Goal: Task Accomplishment & Management: Manage account settings

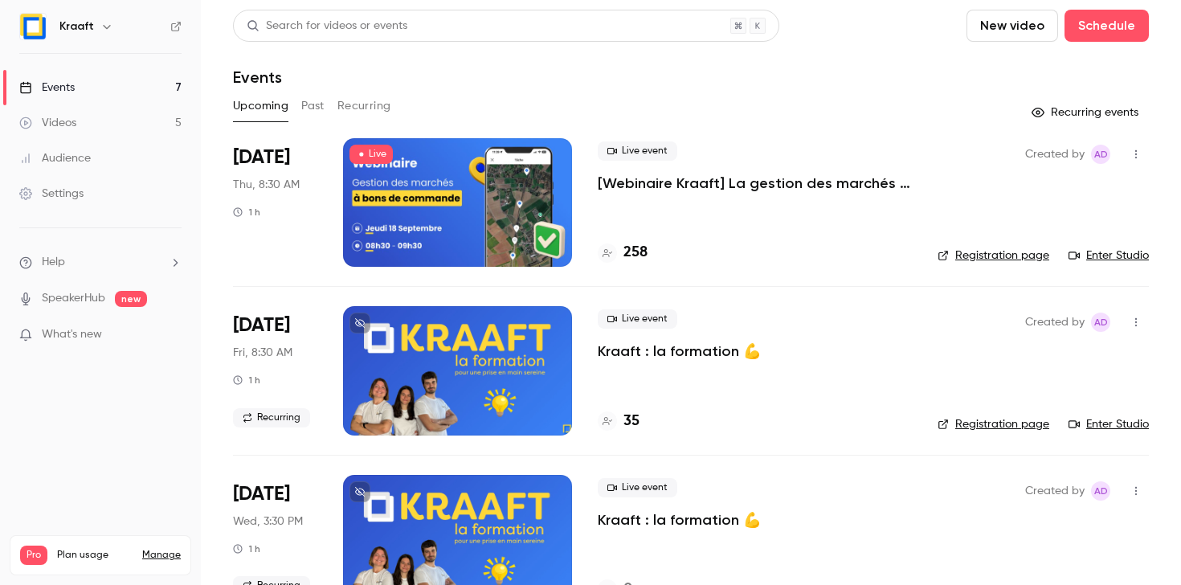
click at [443, 186] on div at bounding box center [457, 202] width 229 height 129
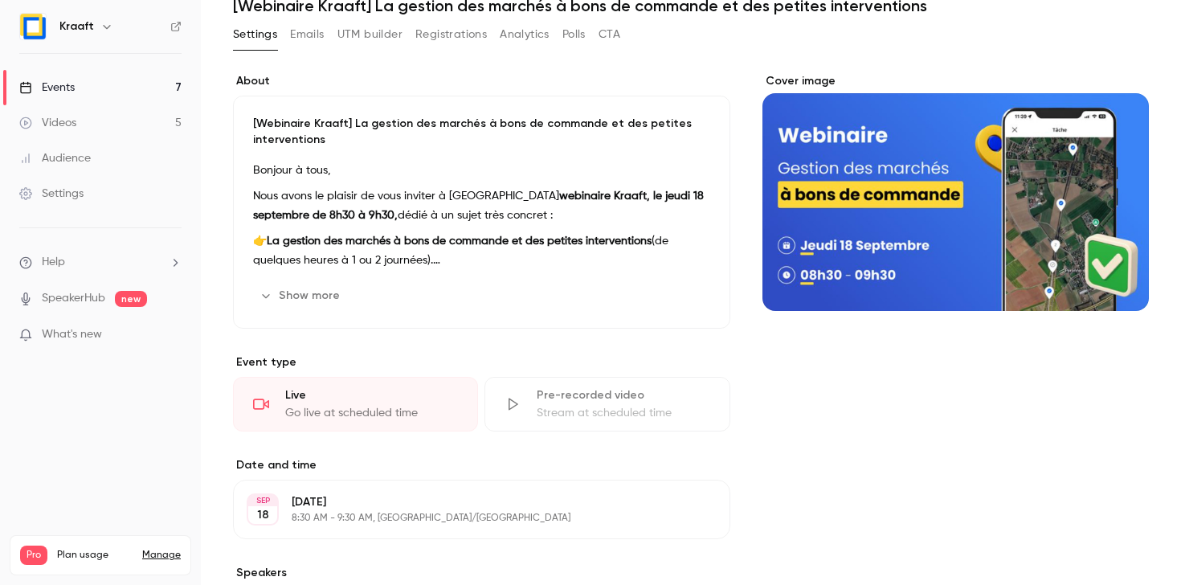
scroll to position [105, 0]
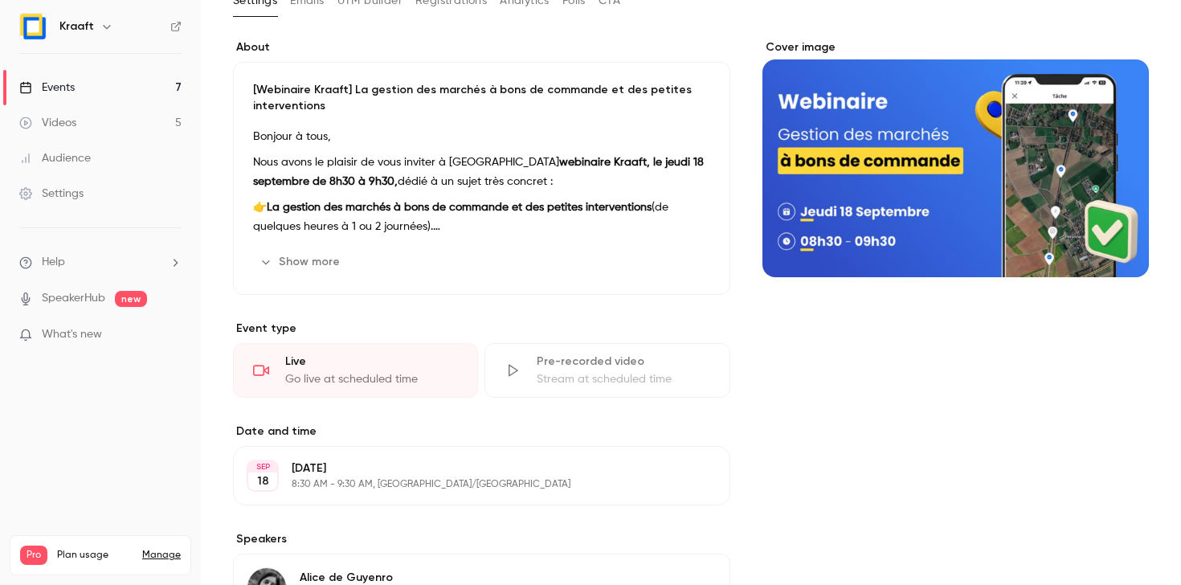
click at [345, 364] on div "Live" at bounding box center [371, 361] width 173 height 16
click at [1010, 188] on div "Cover image" at bounding box center [955, 158] width 386 height 238
click at [0, 0] on input "Cover image" at bounding box center [0, 0] width 0 height 0
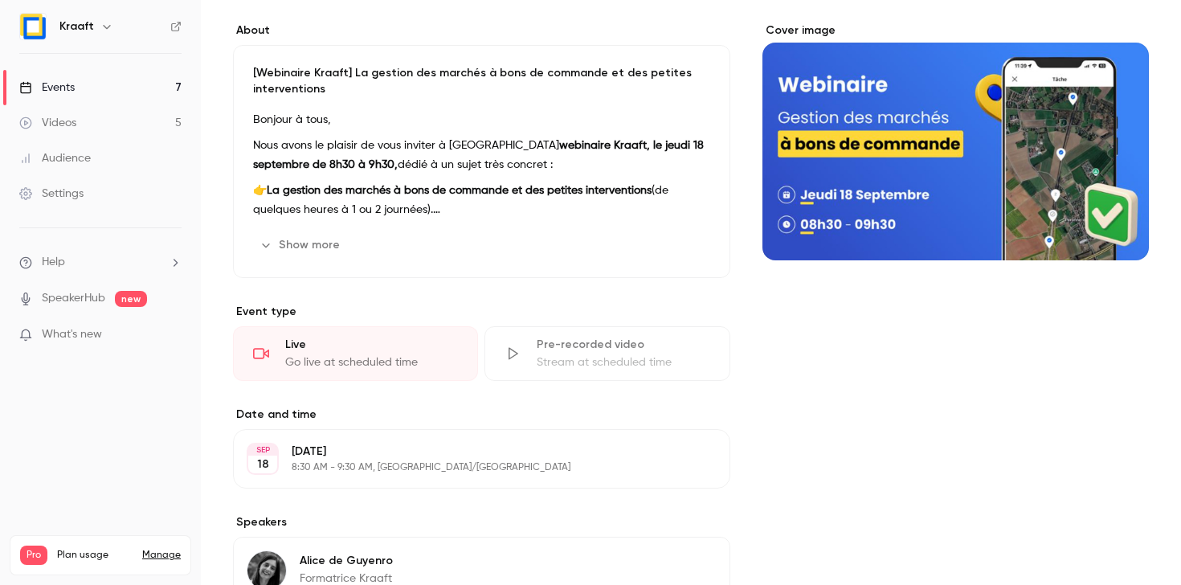
scroll to position [0, 0]
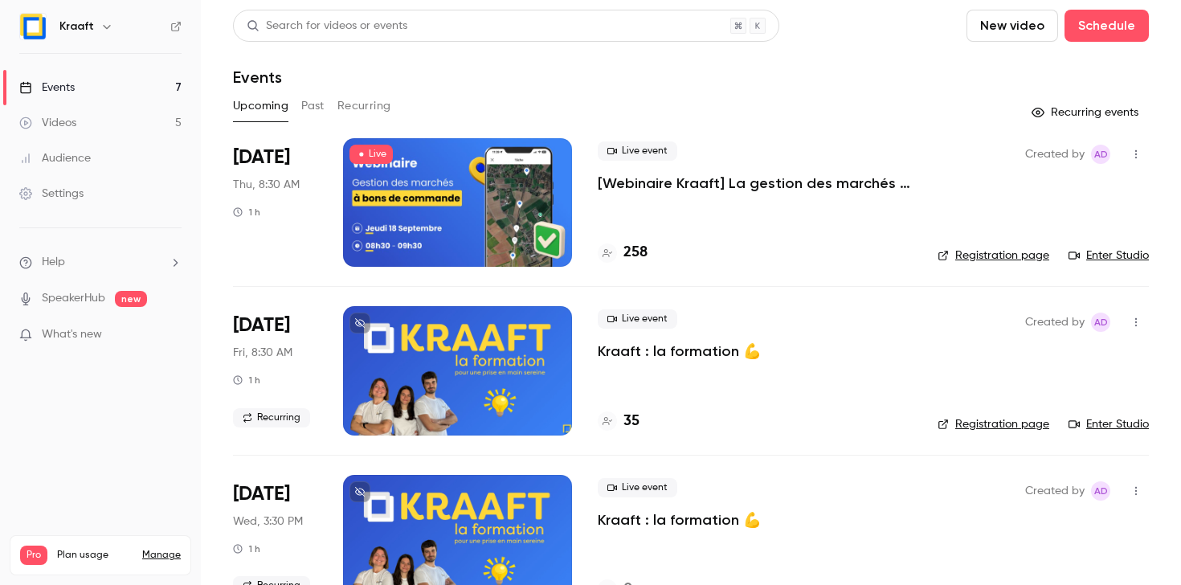
click at [407, 168] on div at bounding box center [457, 202] width 229 height 129
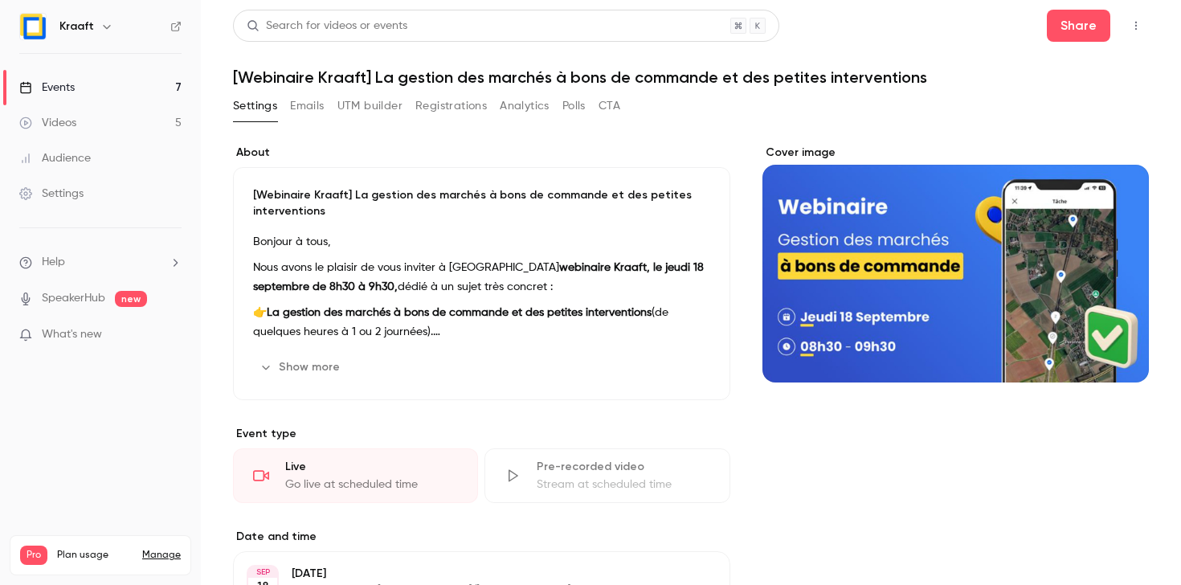
click at [102, 27] on icon "button" at bounding box center [106, 26] width 13 height 13
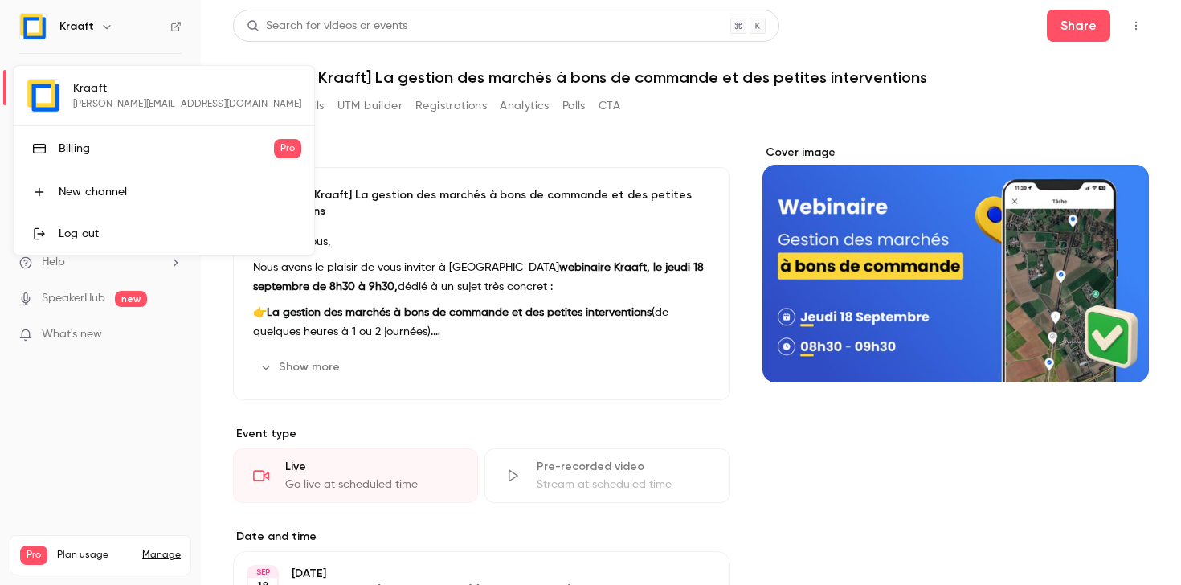
click at [102, 27] on div at bounding box center [590, 292] width 1181 height 585
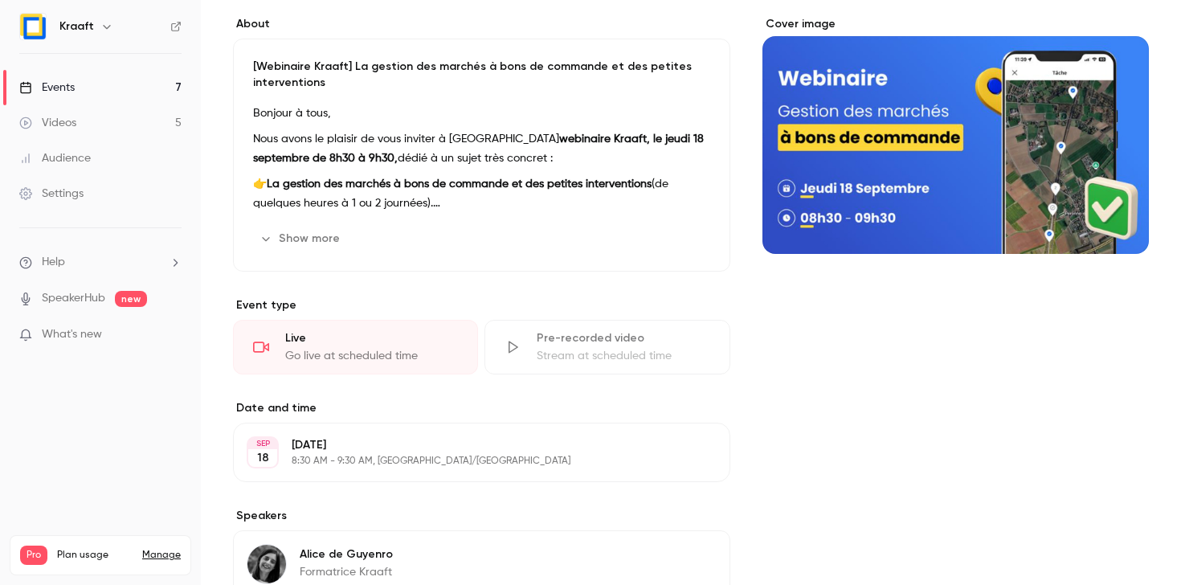
scroll to position [137, 0]
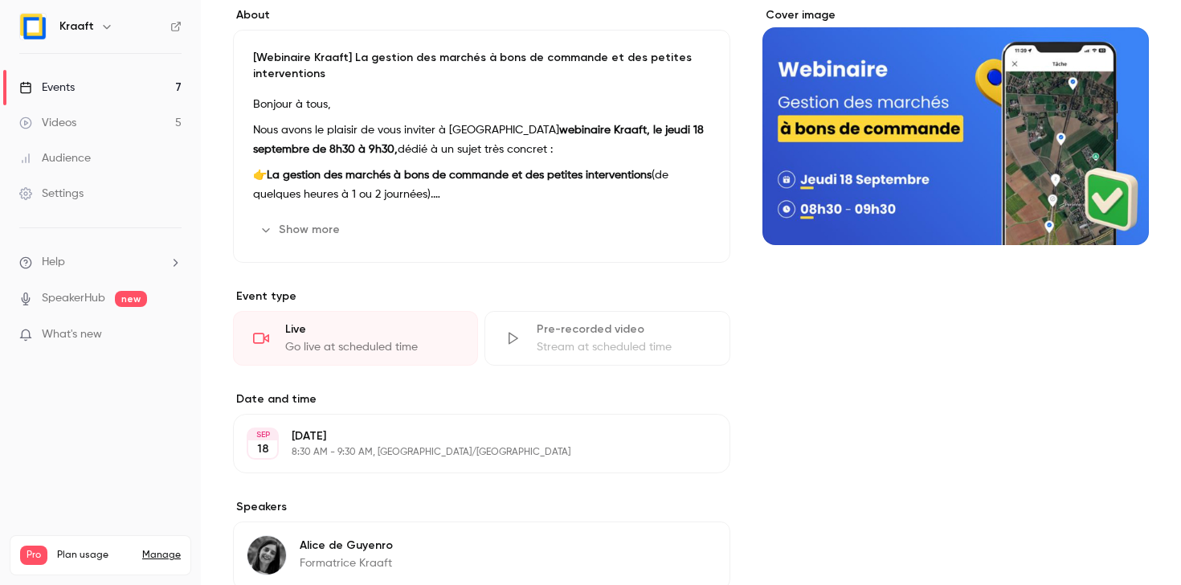
click at [361, 332] on div "Live" at bounding box center [371, 329] width 173 height 16
click at [602, 331] on div "Pre-recorded video" at bounding box center [623, 329] width 173 height 16
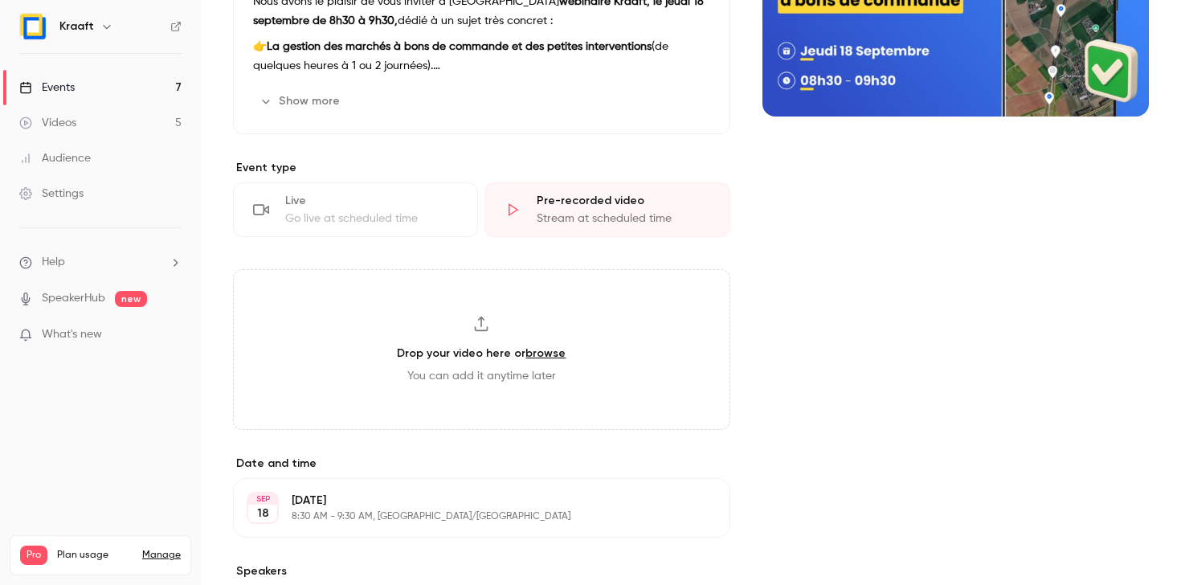
scroll to position [326, 0]
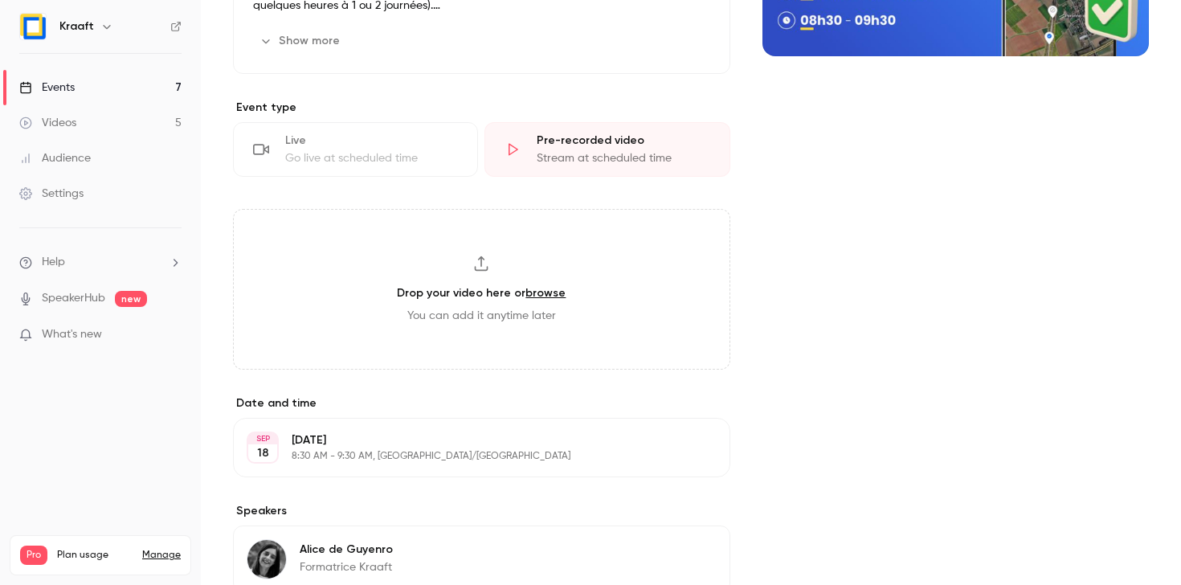
click at [0, 0] on input "Cover image" at bounding box center [0, 0] width 0 height 0
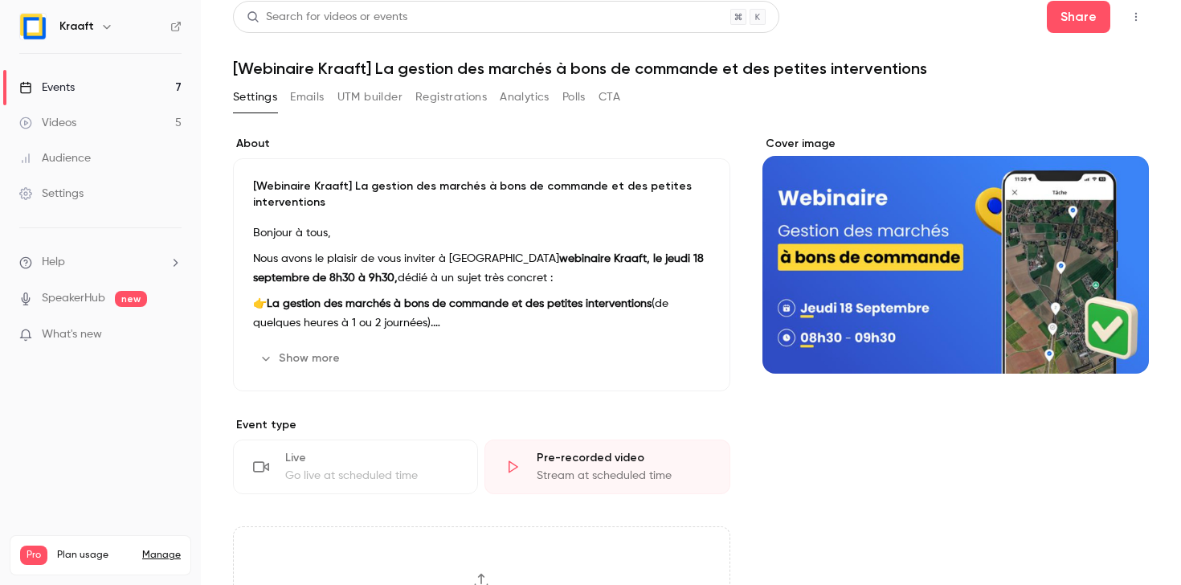
scroll to position [0, 0]
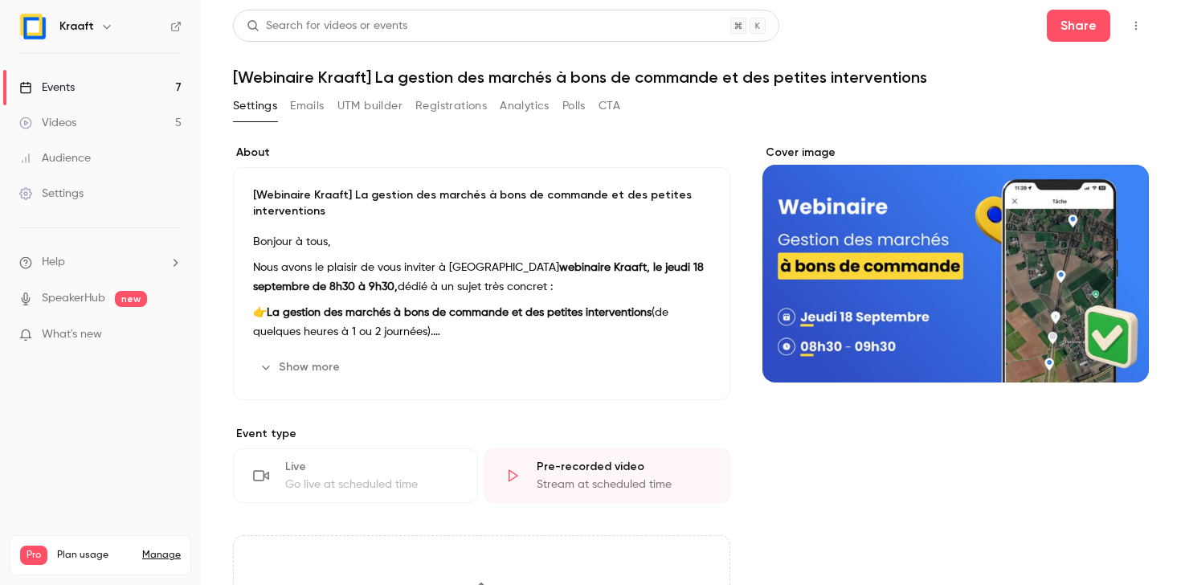
click at [316, 104] on button "Emails" at bounding box center [307, 106] width 34 height 26
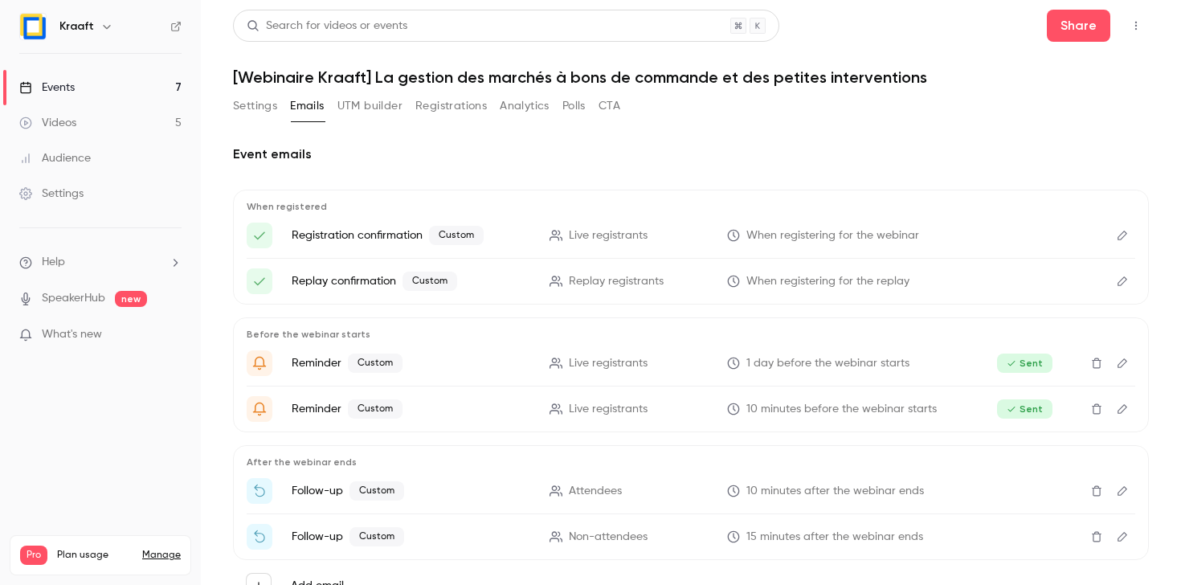
click at [253, 110] on button "Settings" at bounding box center [255, 106] width 44 height 26
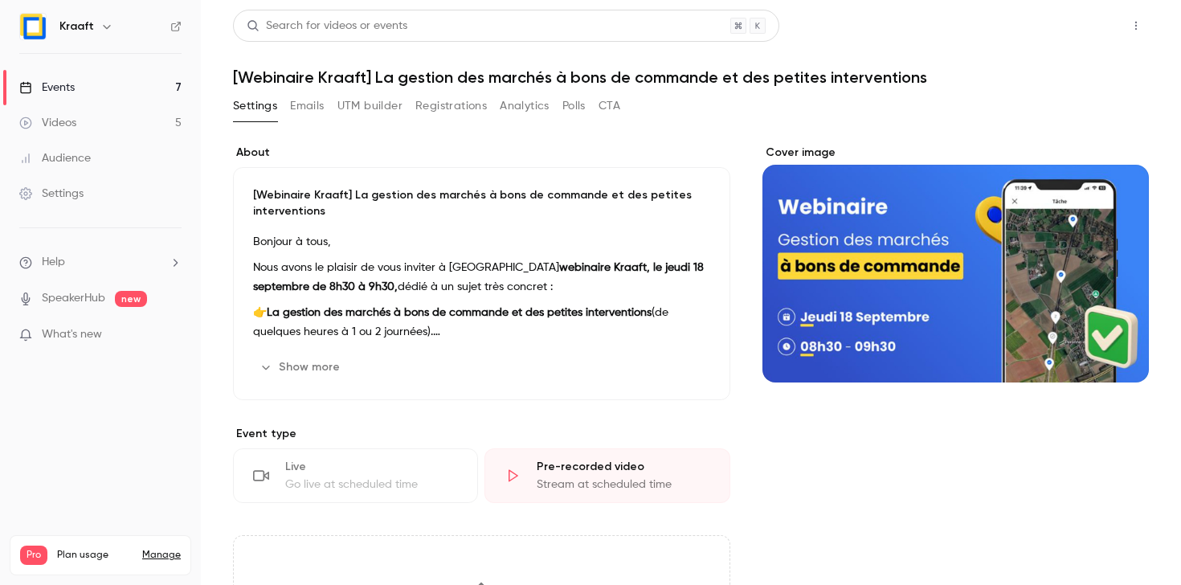
click at [1054, 24] on button "Share" at bounding box center [1078, 26] width 63 height 32
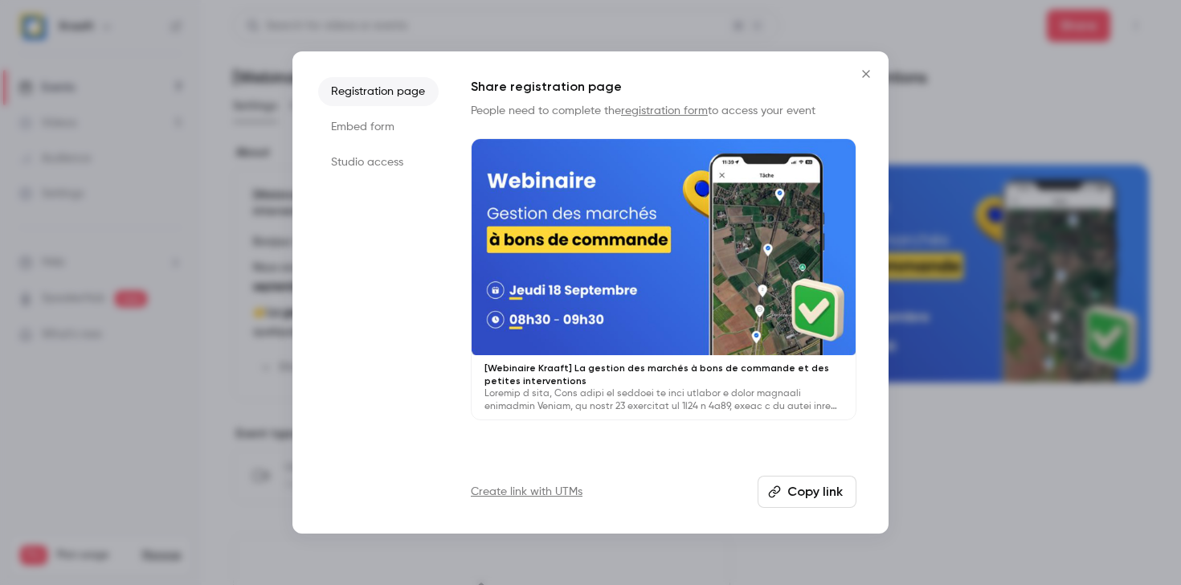
click at [786, 488] on button "Copy link" at bounding box center [806, 491] width 99 height 32
click at [90, 144] on div at bounding box center [590, 292] width 1181 height 585
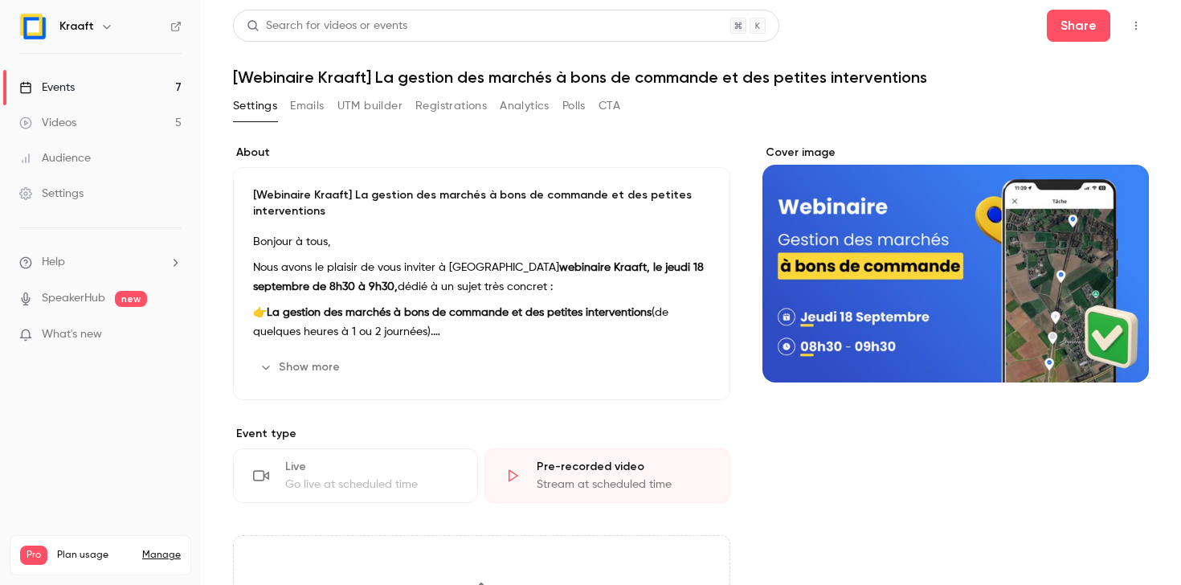
click at [124, 87] on link "Events 7" at bounding box center [100, 87] width 201 height 35
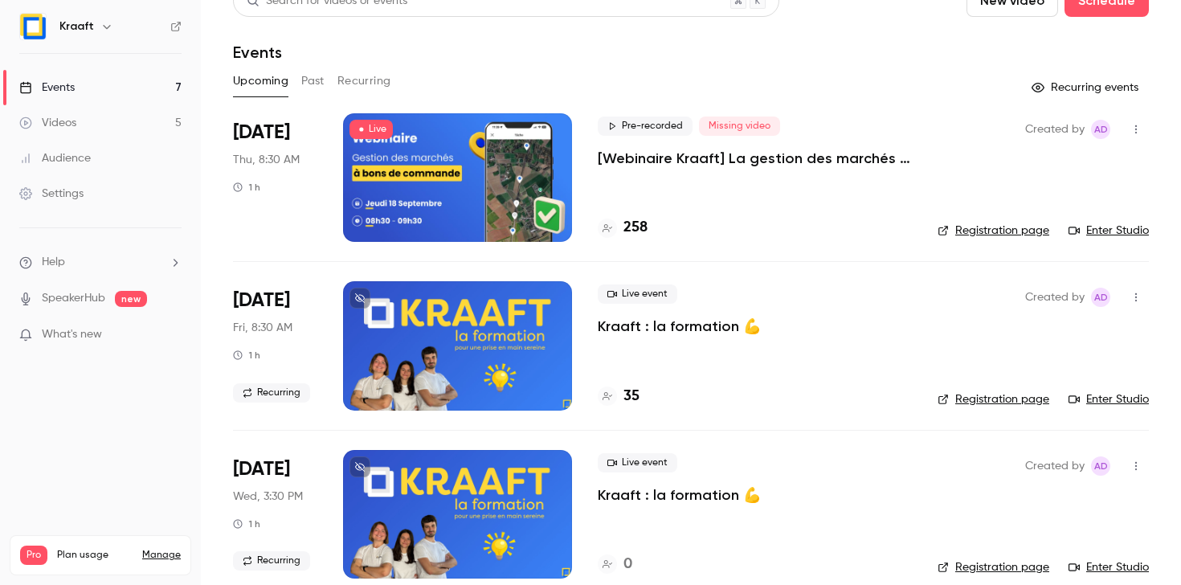
scroll to position [31, 0]
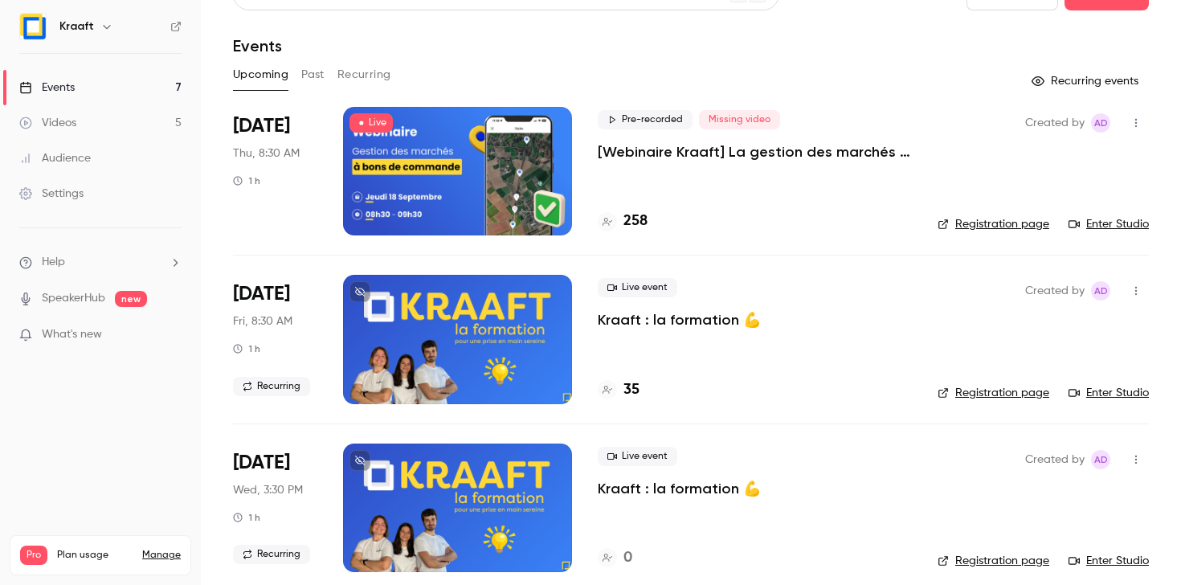
click at [446, 342] on div at bounding box center [457, 339] width 229 height 129
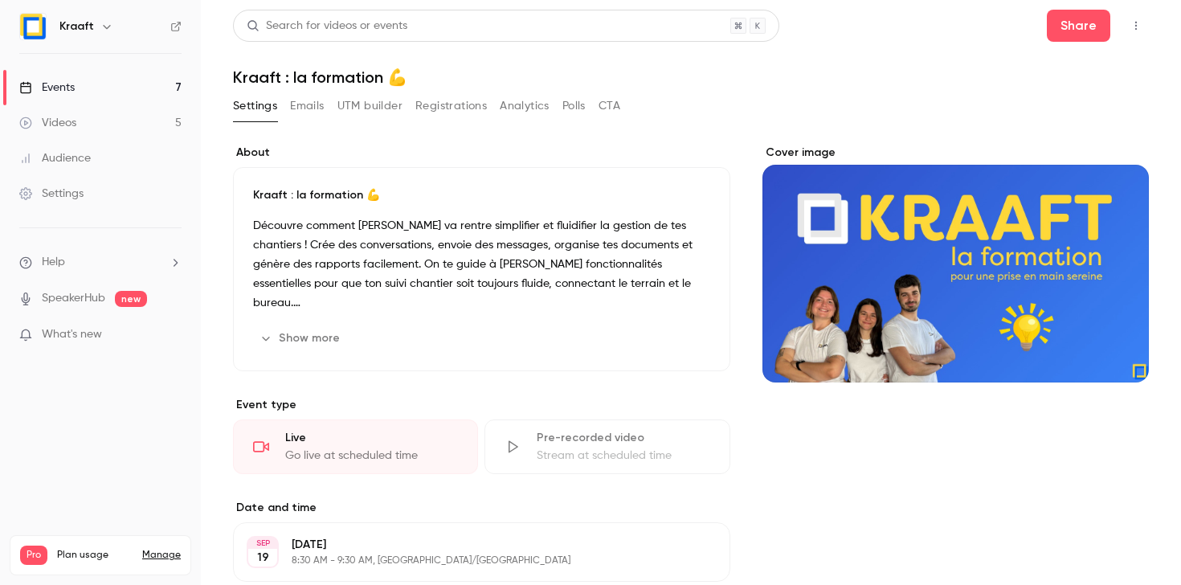
click at [437, 98] on button "Registrations" at bounding box center [450, 106] width 71 height 26
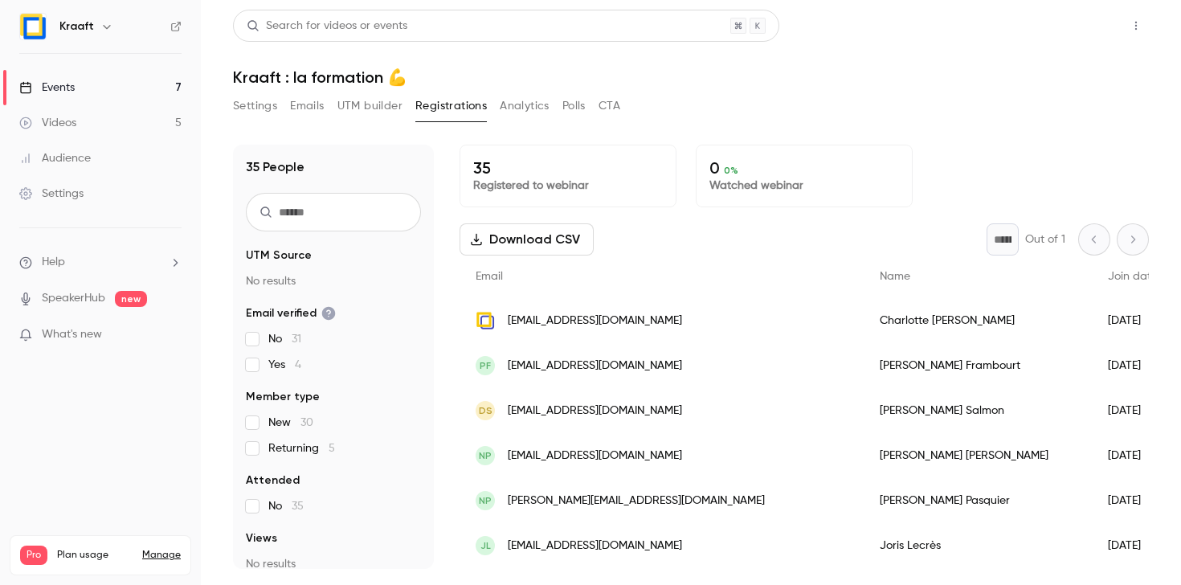
click at [1077, 20] on button "Share" at bounding box center [1078, 26] width 63 height 32
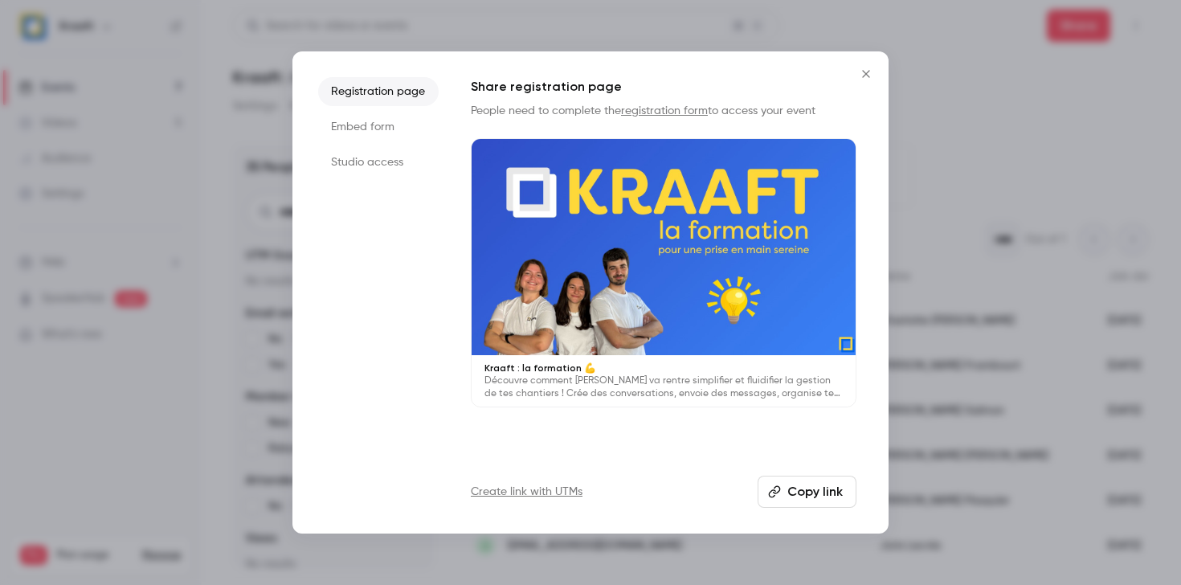
click at [804, 499] on button "Copy link" at bounding box center [806, 491] width 99 height 32
click at [867, 59] on button "Close" at bounding box center [866, 74] width 32 height 32
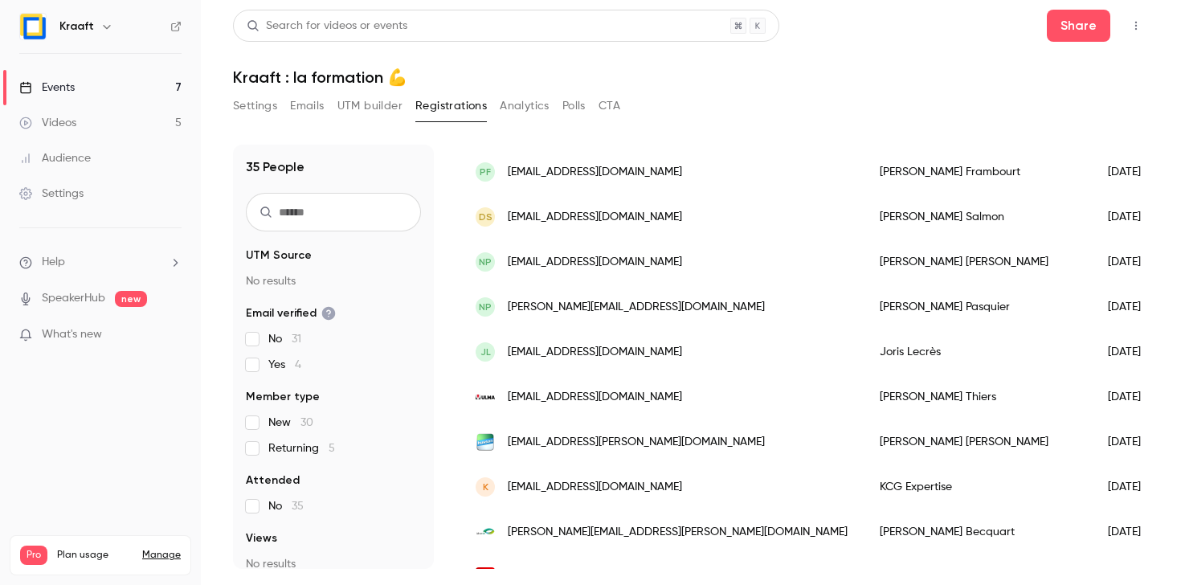
scroll to position [196, 0]
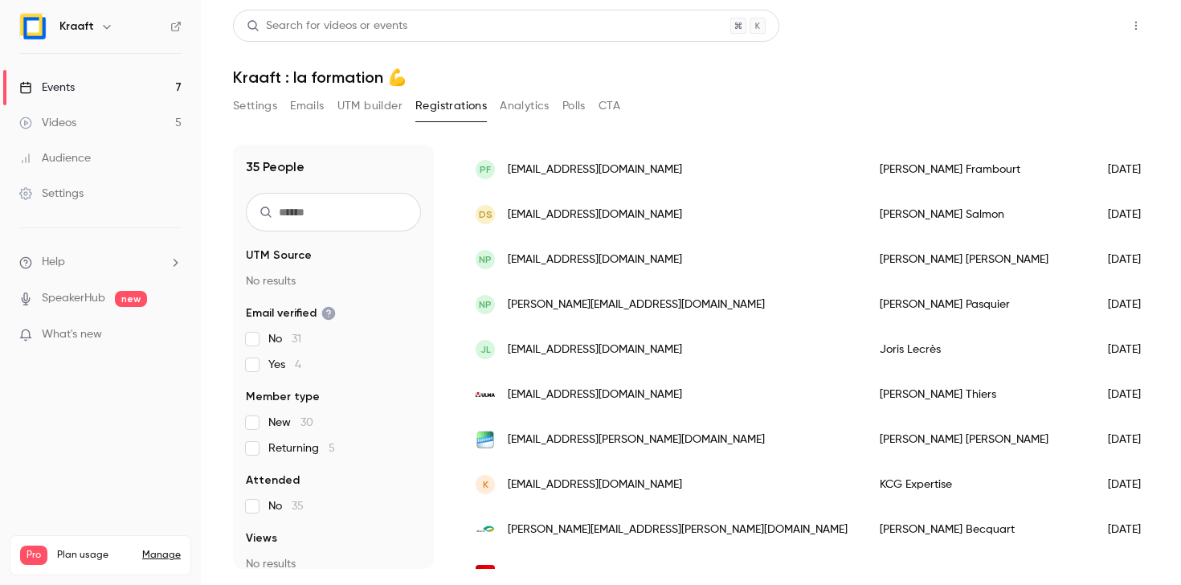
click at [1063, 12] on button "Share" at bounding box center [1078, 26] width 63 height 32
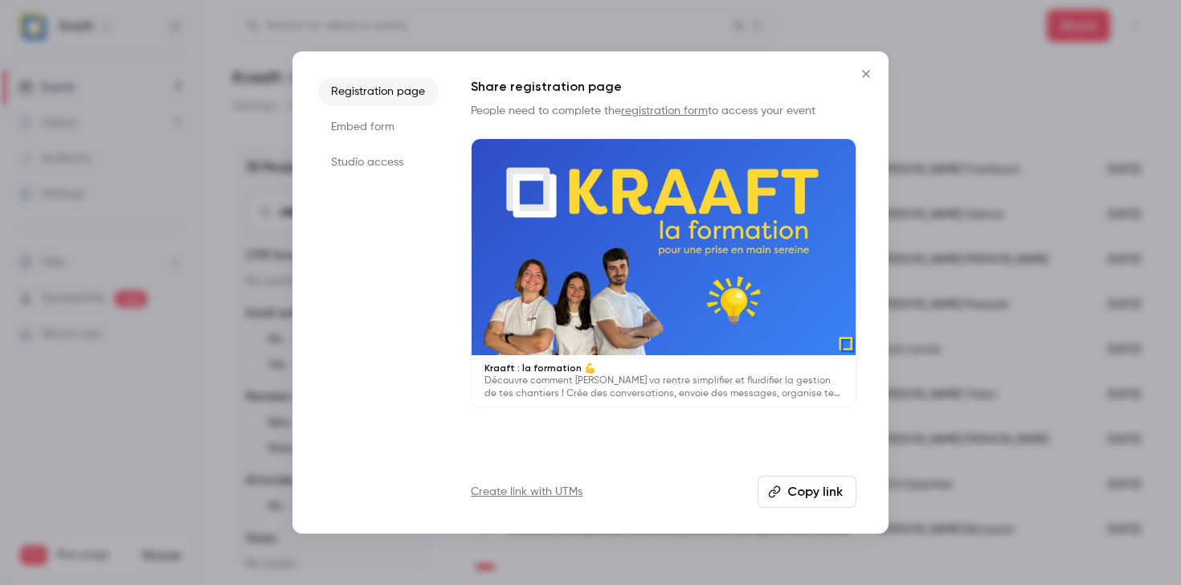
click at [1127, 83] on div at bounding box center [590, 292] width 1181 height 585
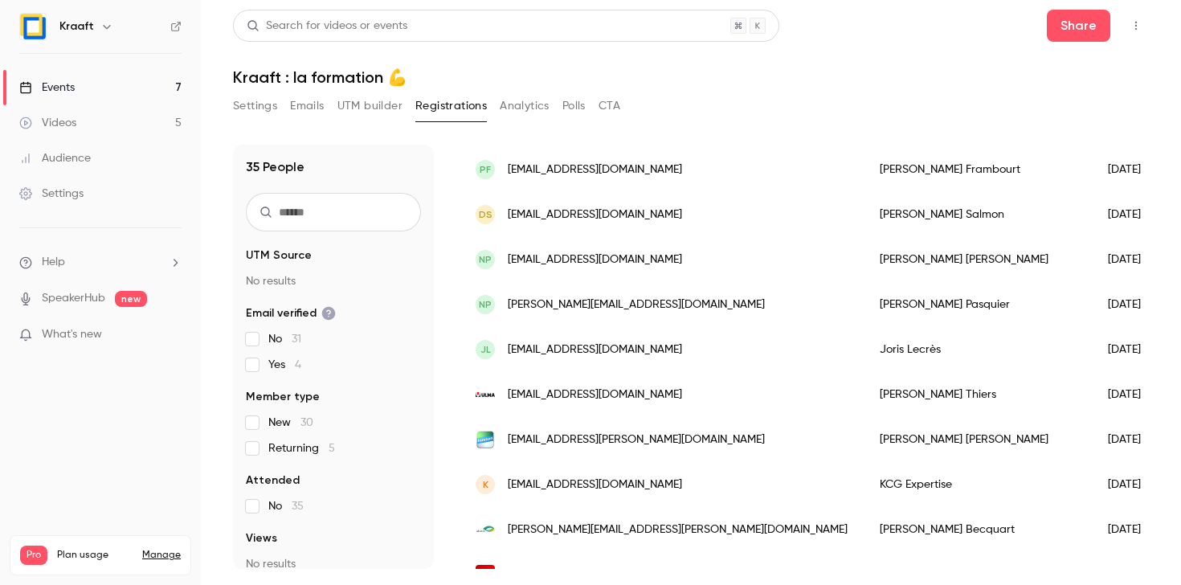
click at [1139, 12] on div "Share" at bounding box center [1098, 26] width 102 height 32
click at [1134, 22] on icon "button" at bounding box center [1135, 25] width 13 height 11
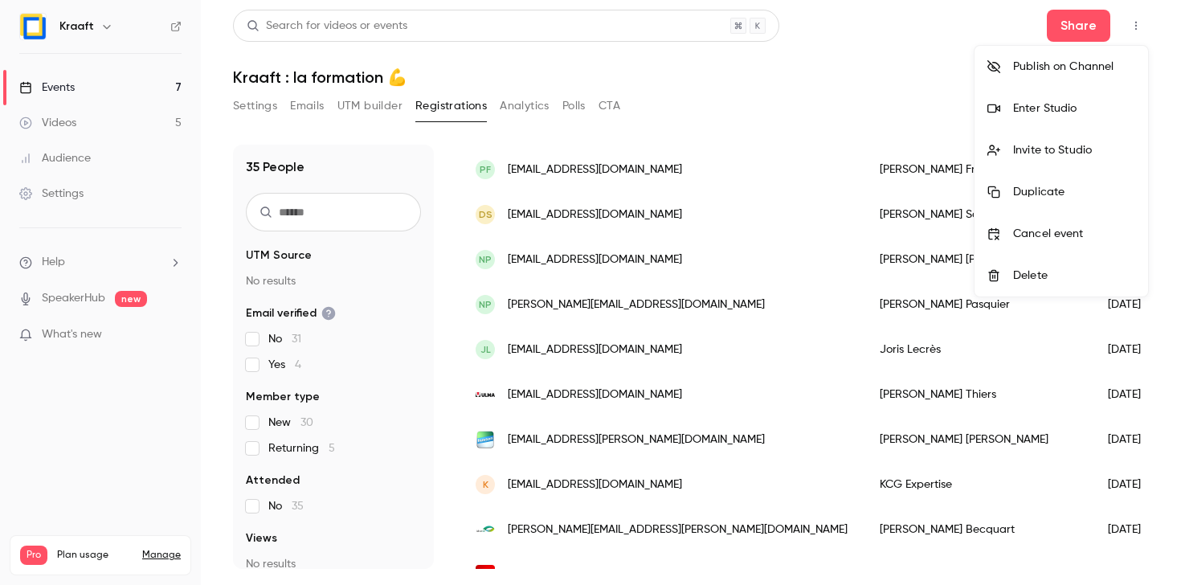
click at [1134, 22] on div at bounding box center [590, 292] width 1181 height 585
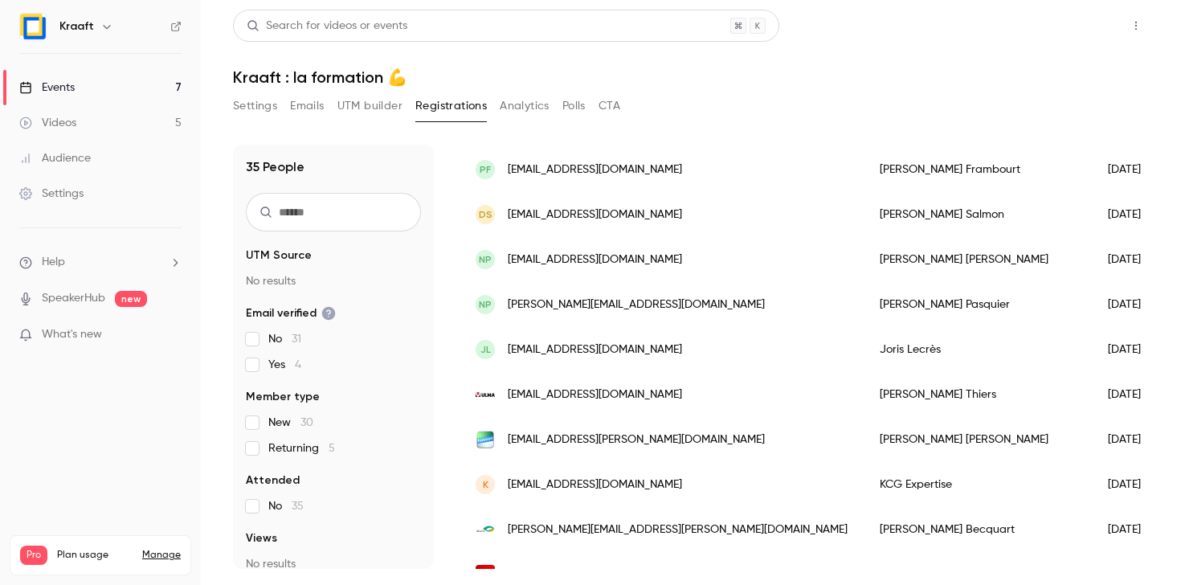
click at [1048, 13] on button "Share" at bounding box center [1078, 26] width 63 height 32
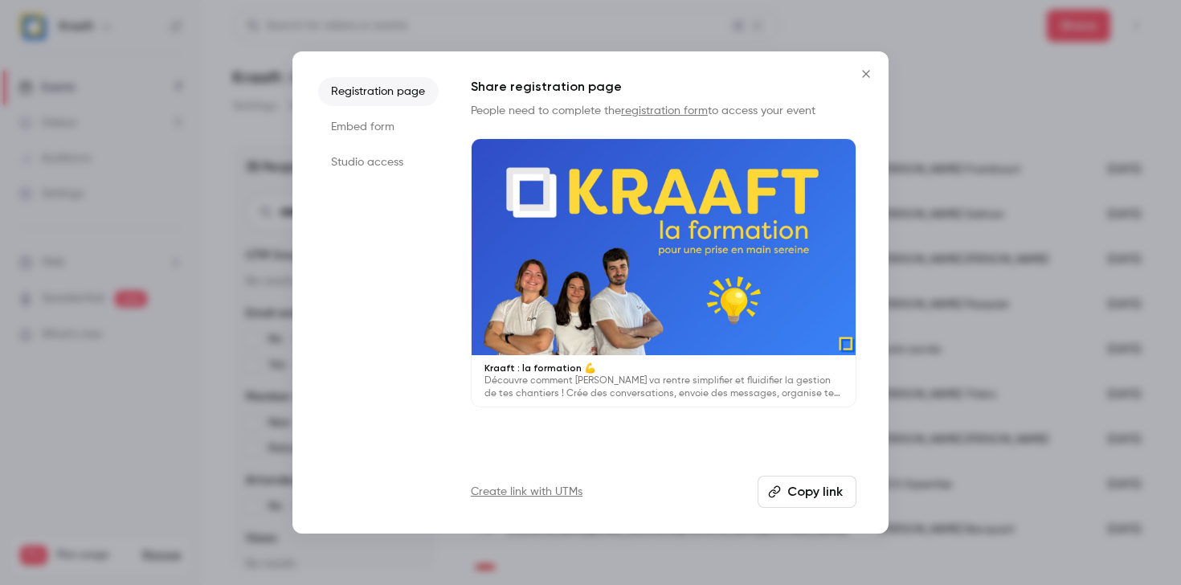
click at [589, 323] on div at bounding box center [663, 247] width 384 height 216
click at [224, 284] on div at bounding box center [590, 292] width 1181 height 585
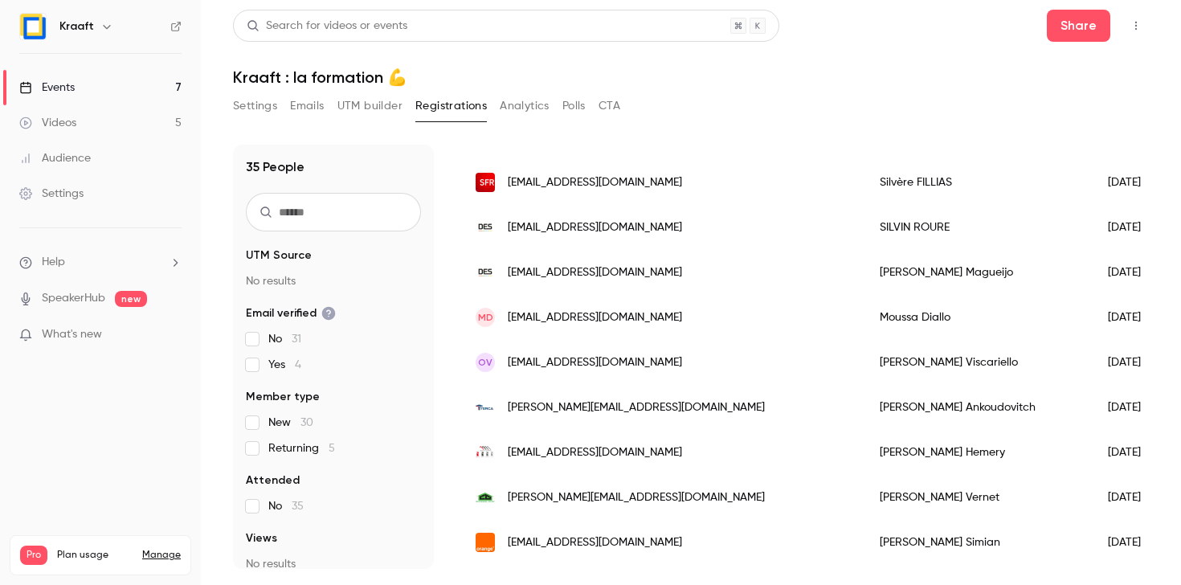
scroll to position [753, 0]
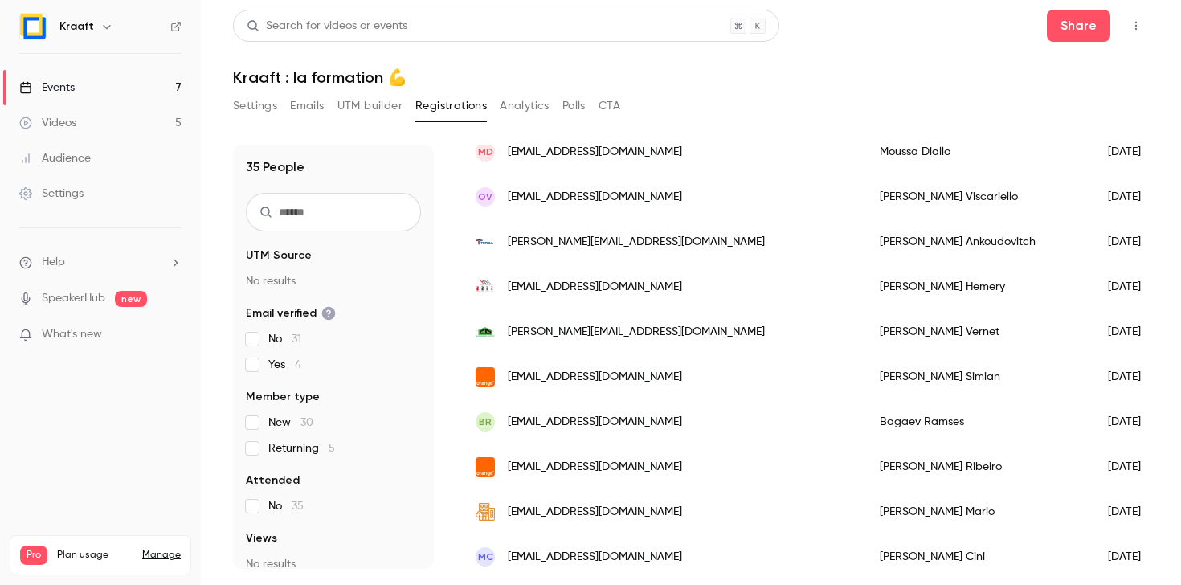
click at [329, 218] on input "text" at bounding box center [333, 212] width 175 height 39
paste input "**********"
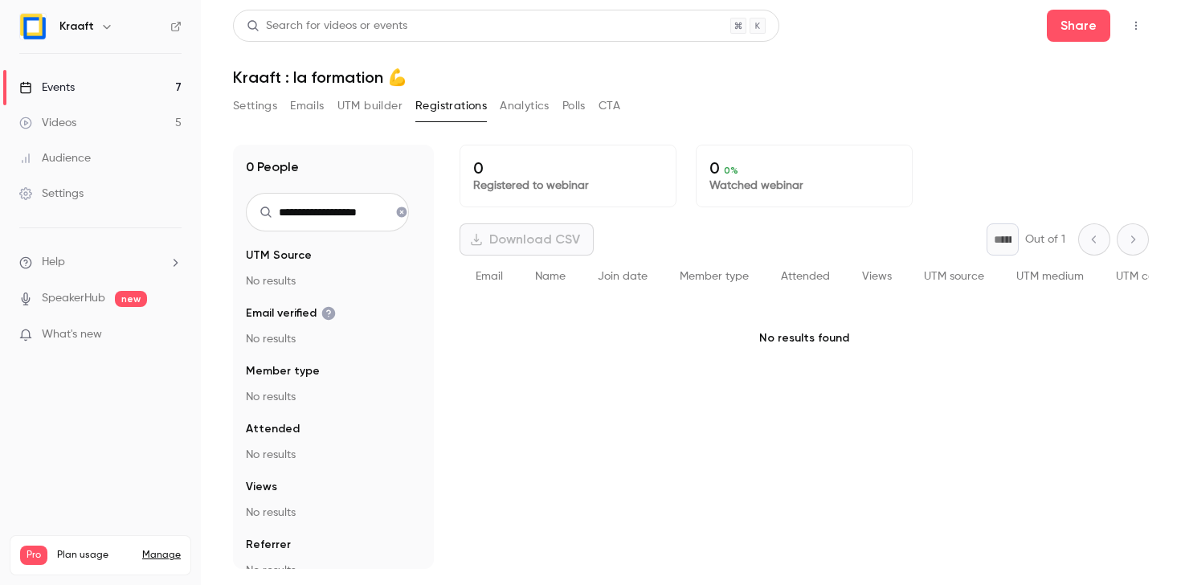
scroll to position [0, 0]
type input "**********"
click at [1131, 28] on icon "button" at bounding box center [1135, 25] width 13 height 11
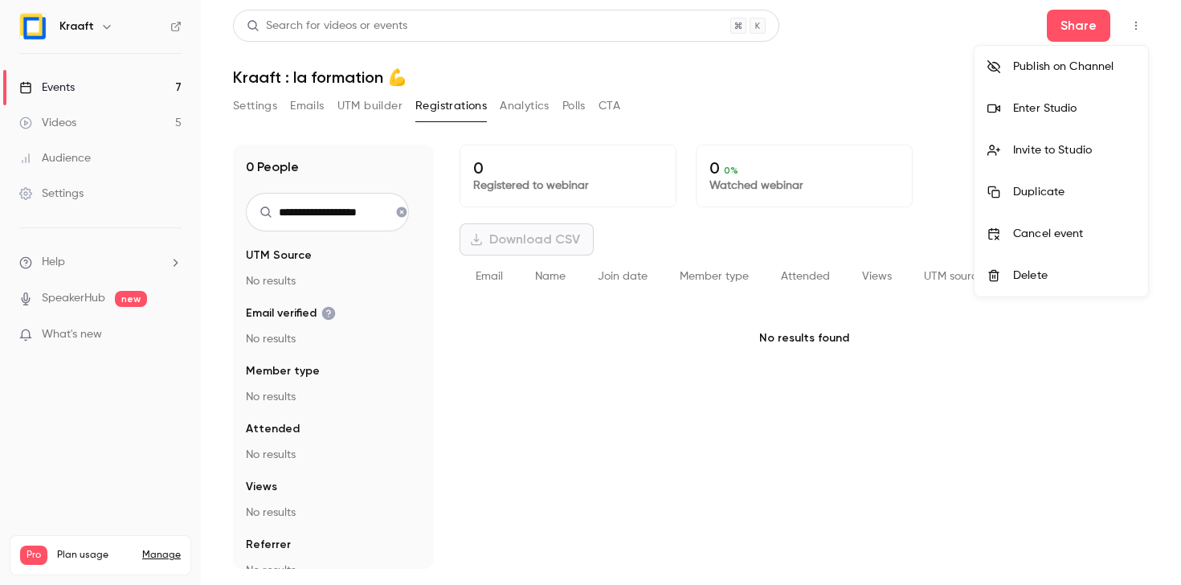
click at [891, 64] on div at bounding box center [590, 292] width 1181 height 585
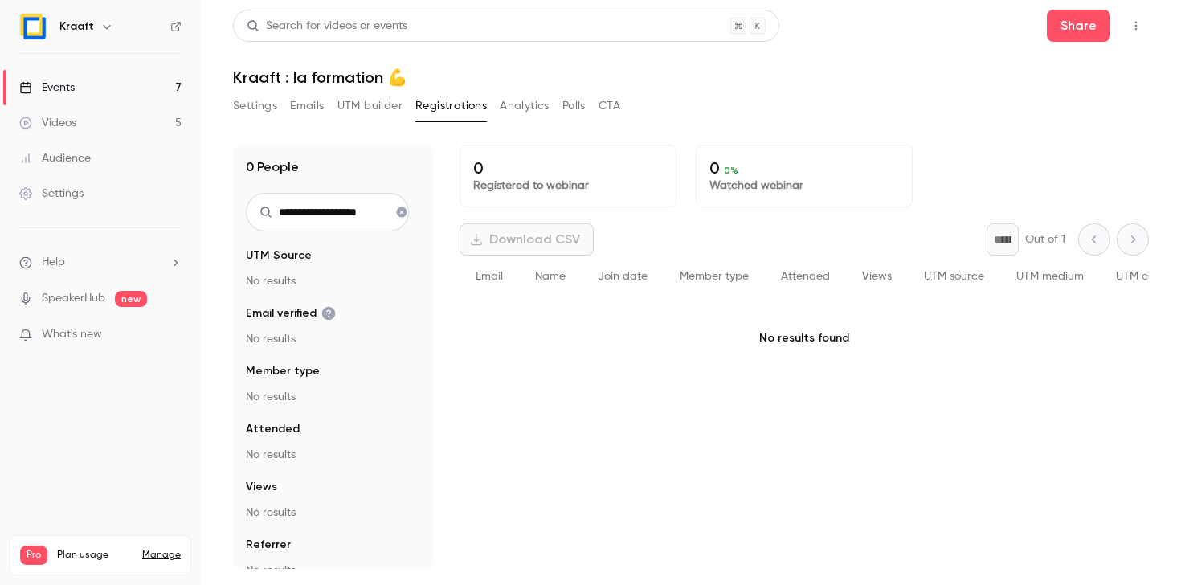
click at [239, 100] on button "Settings" at bounding box center [255, 106] width 44 height 26
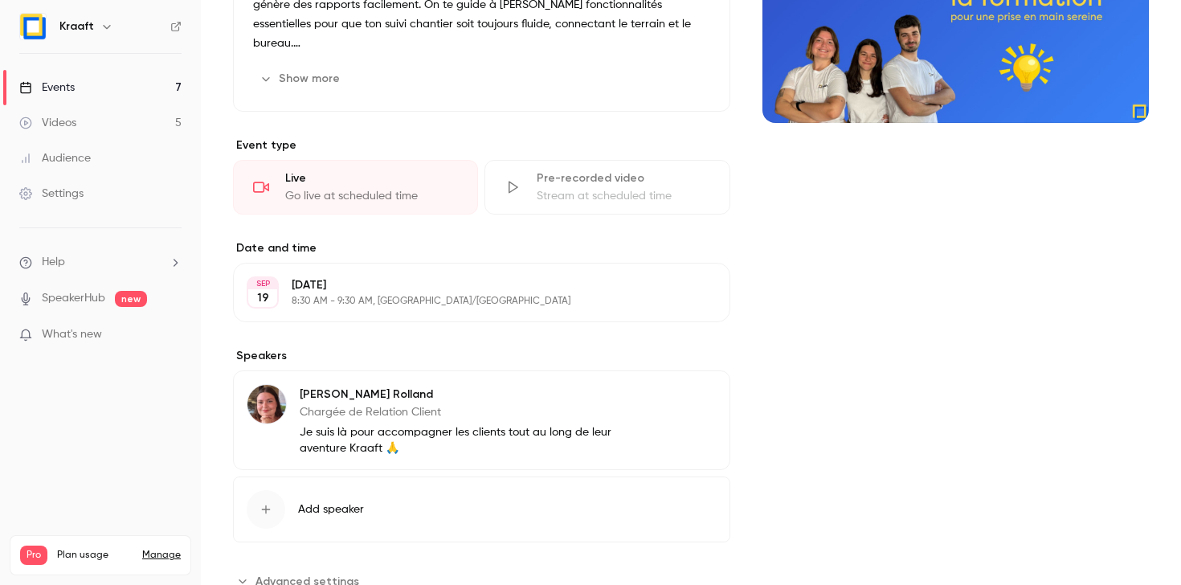
scroll to position [323, 0]
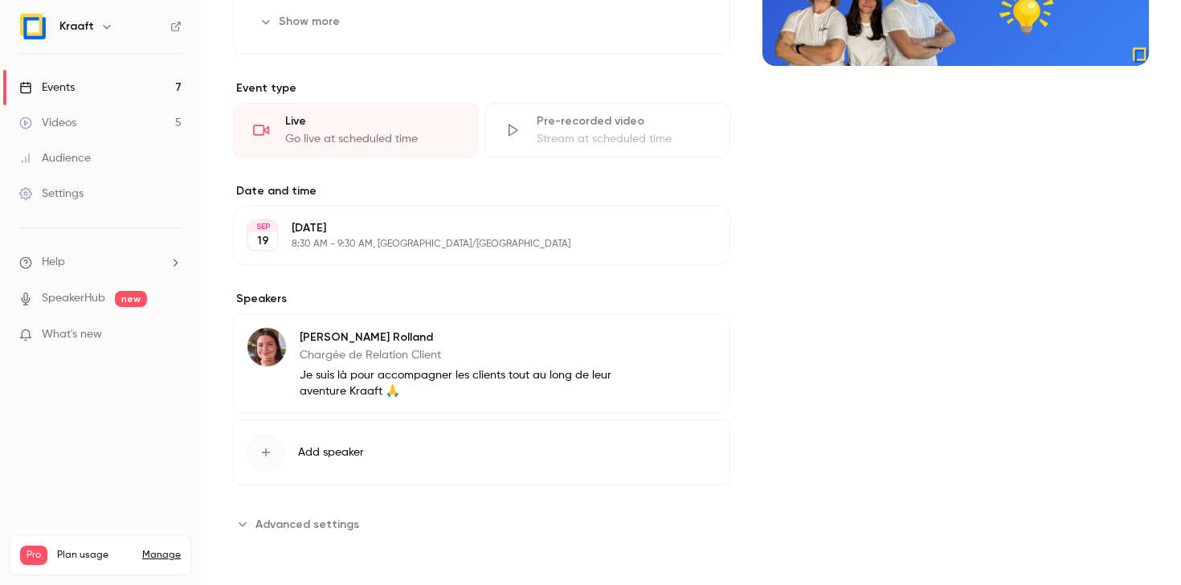
click at [362, 235] on p "[DATE]" at bounding box center [468, 228] width 353 height 16
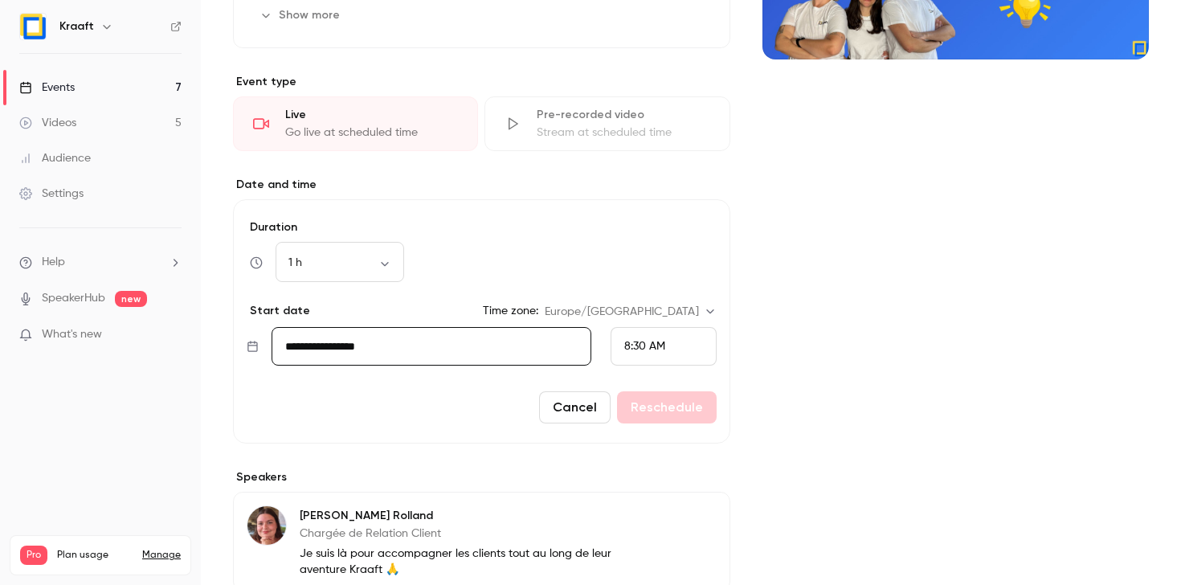
click at [457, 178] on div "**********" at bounding box center [481, 268] width 497 height 893
click at [568, 418] on button "Cancel" at bounding box center [574, 407] width 71 height 32
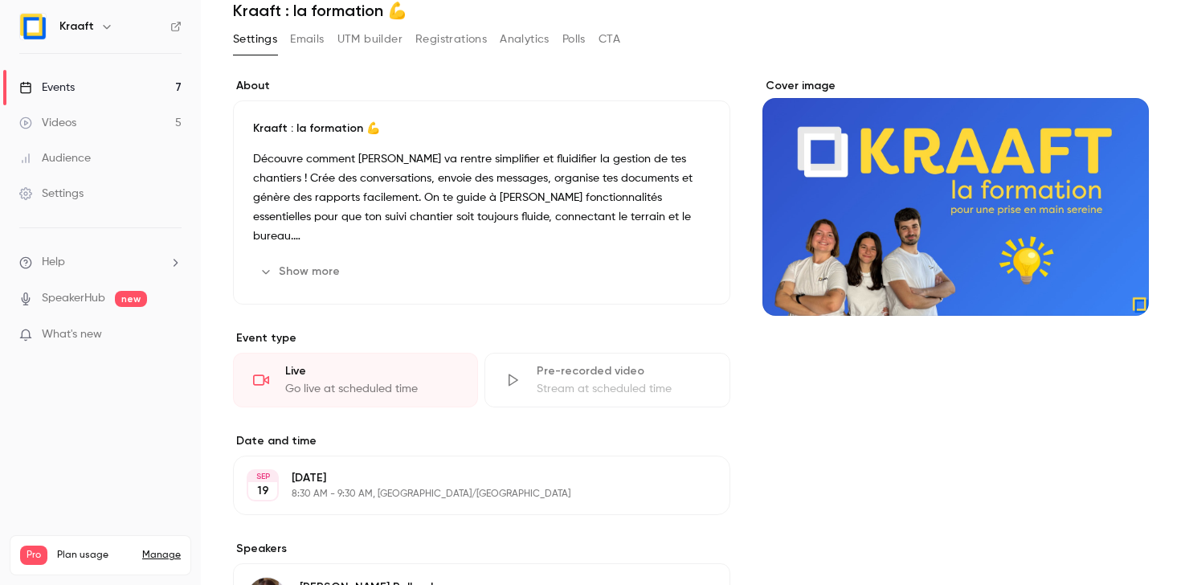
scroll to position [0, 0]
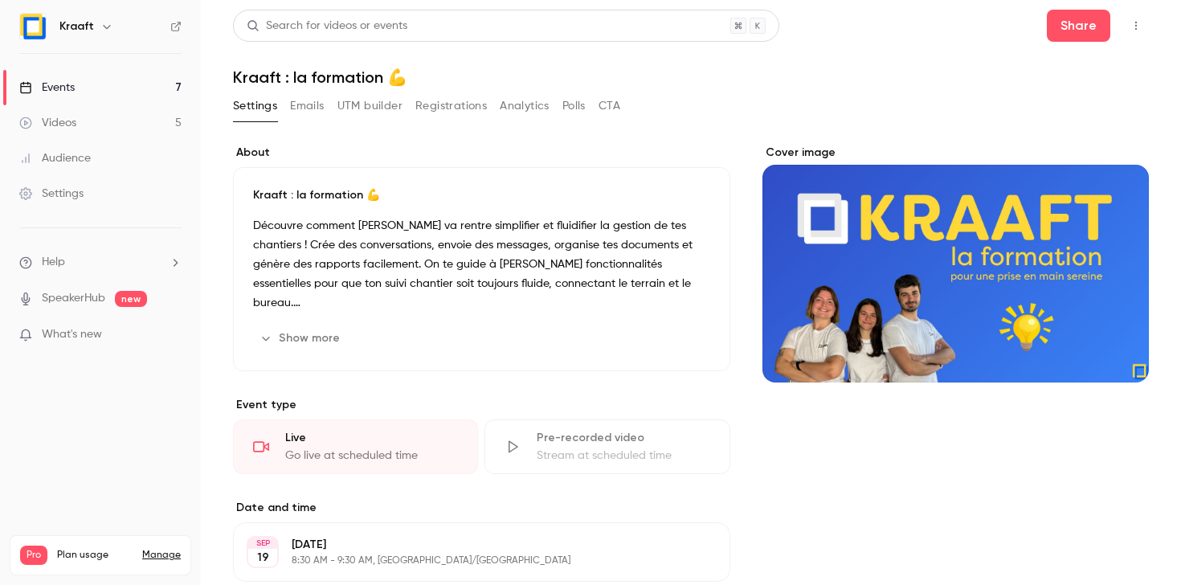
click at [303, 106] on button "Emails" at bounding box center [307, 106] width 34 height 26
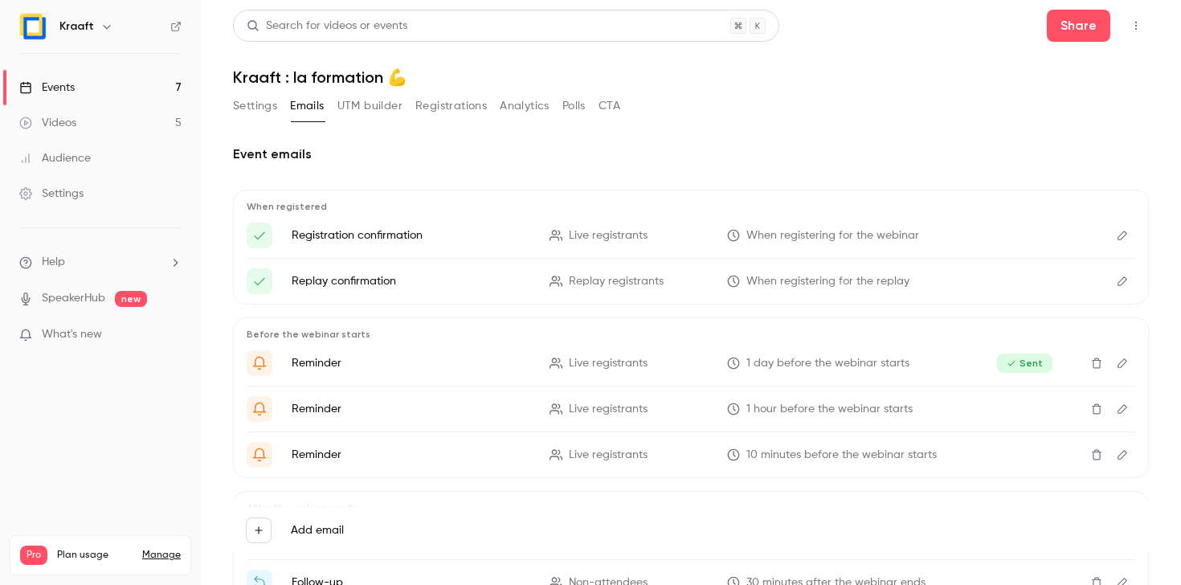
click at [377, 113] on button "UTM builder" at bounding box center [369, 106] width 65 height 26
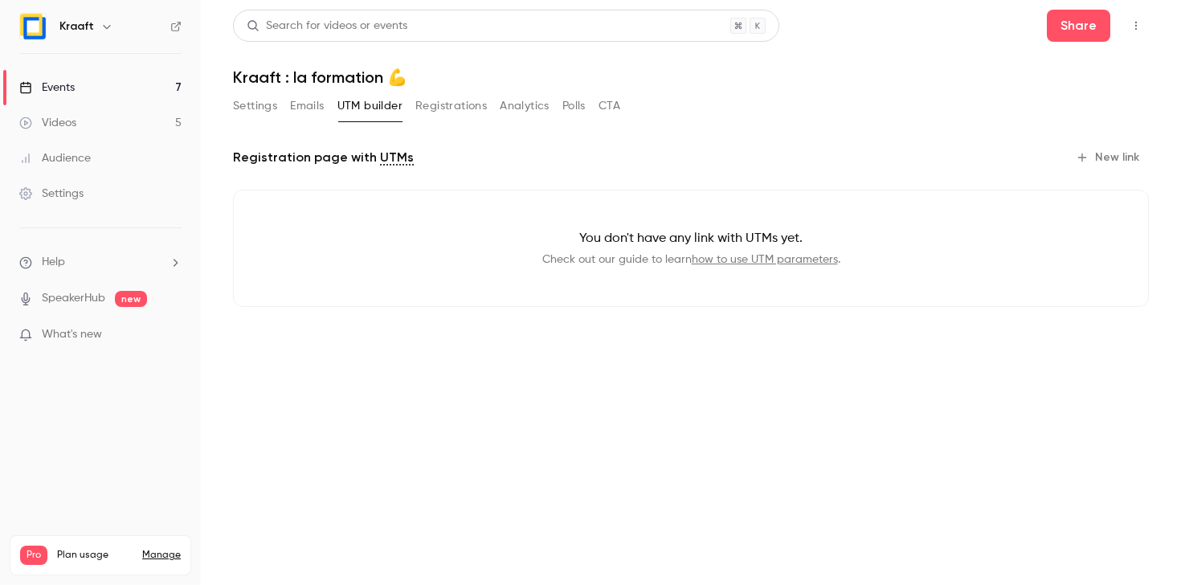
click at [435, 107] on button "Registrations" at bounding box center [450, 106] width 71 height 26
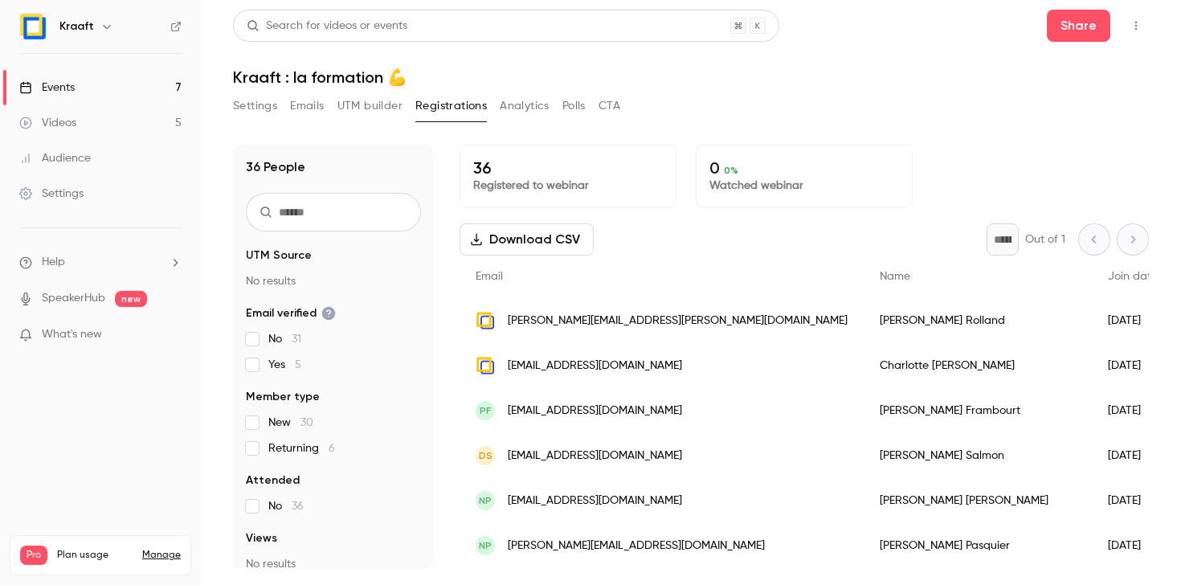
click at [569, 177] on p "Registered to webinar" at bounding box center [568, 185] width 190 height 16
click at [513, 105] on button "Analytics" at bounding box center [525, 106] width 50 height 26
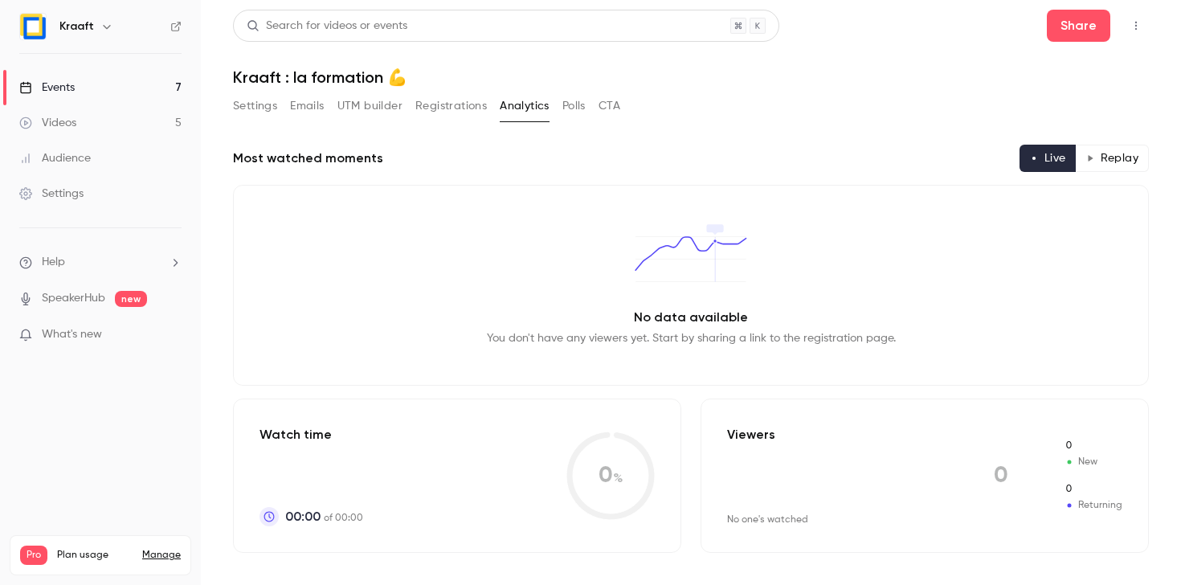
click at [566, 108] on button "Polls" at bounding box center [573, 106] width 23 height 26
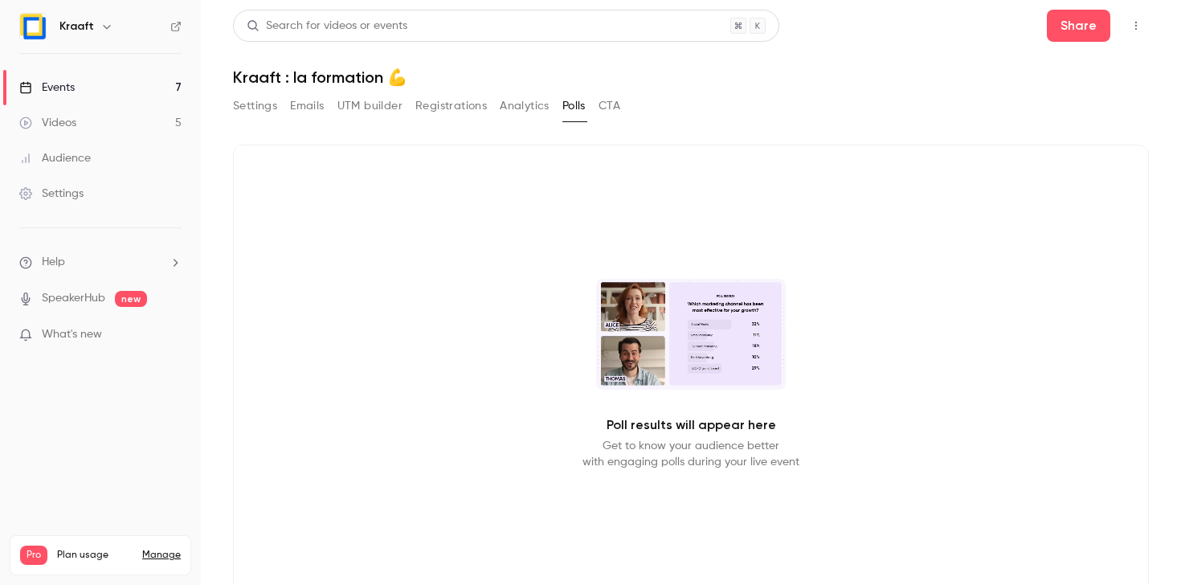
click at [608, 108] on button "CTA" at bounding box center [609, 106] width 22 height 26
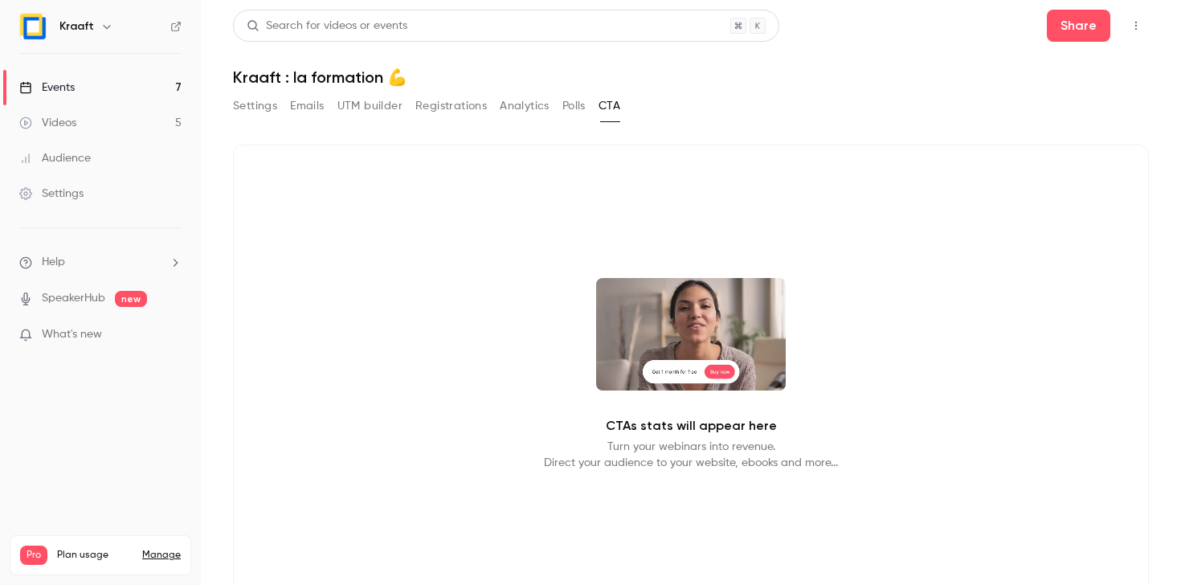
click at [248, 106] on button "Settings" at bounding box center [255, 106] width 44 height 26
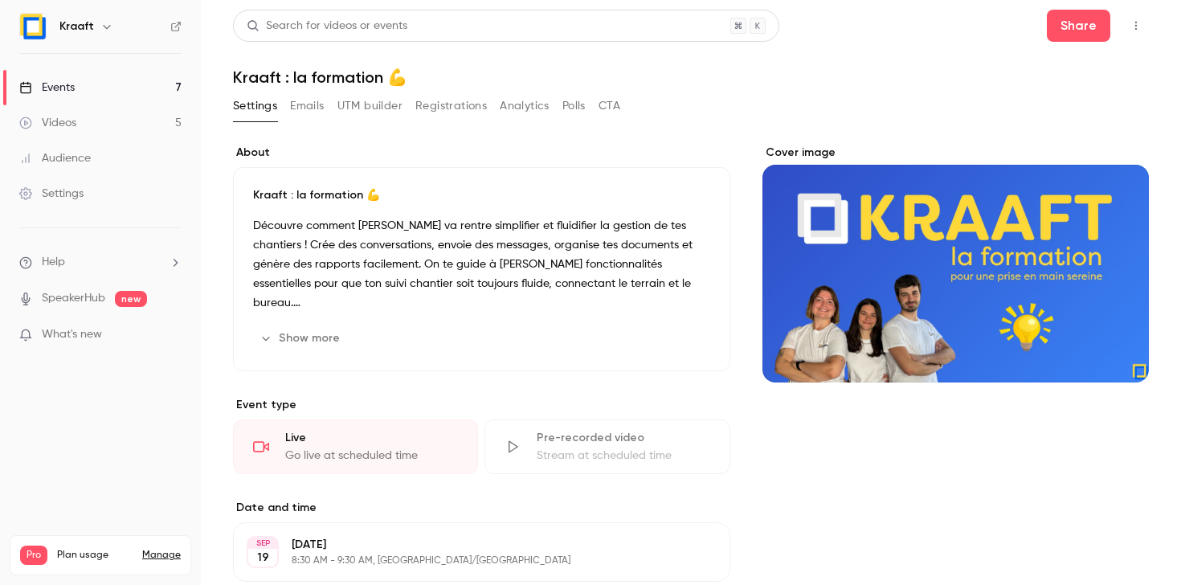
click at [65, 80] on div "Events" at bounding box center [46, 88] width 55 height 16
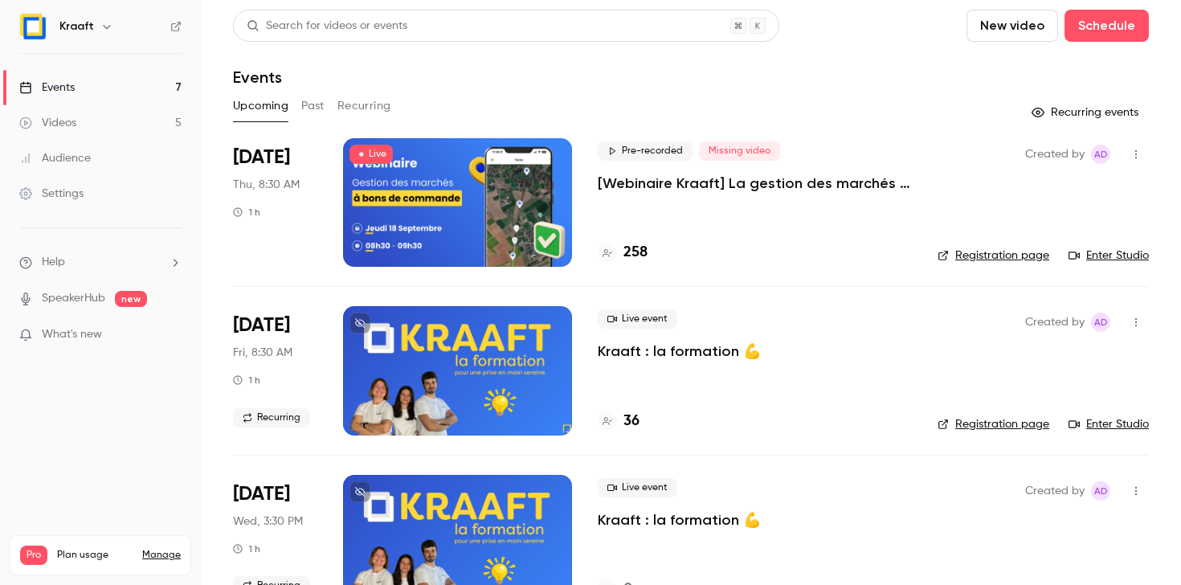
click at [465, 226] on div at bounding box center [457, 202] width 229 height 129
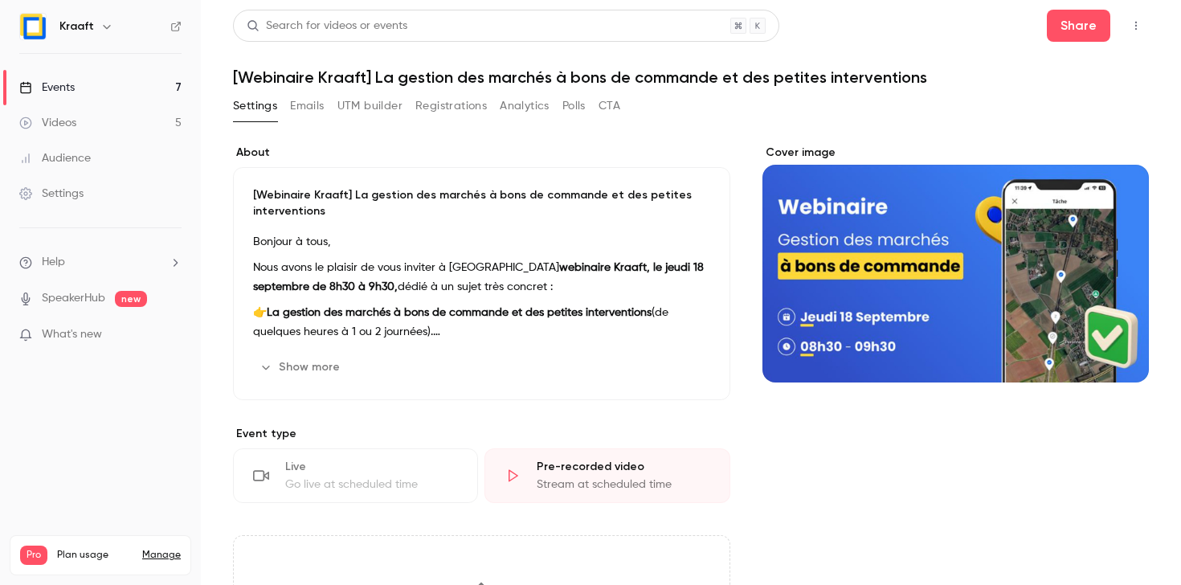
click at [444, 111] on button "Registrations" at bounding box center [450, 106] width 71 height 26
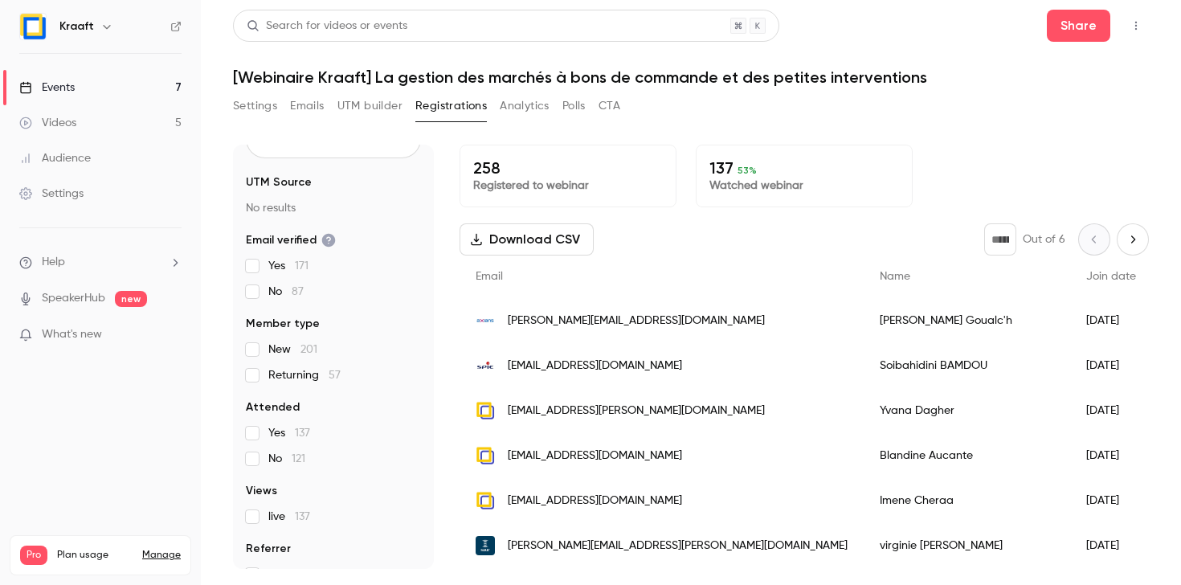
scroll to position [100, 0]
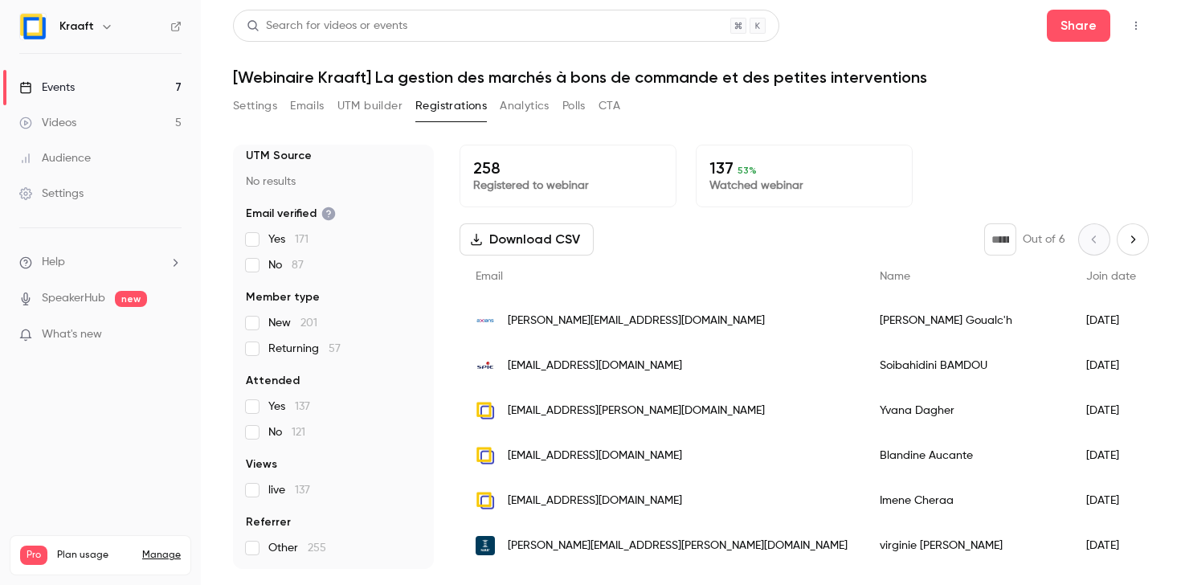
click at [1124, 14] on button "button" at bounding box center [1136, 26] width 26 height 26
click at [79, 100] on div at bounding box center [590, 292] width 1181 height 585
click at [77, 22] on h6 "Kraaft" at bounding box center [76, 26] width 35 height 16
click at [97, 25] on button "button" at bounding box center [106, 26] width 19 height 19
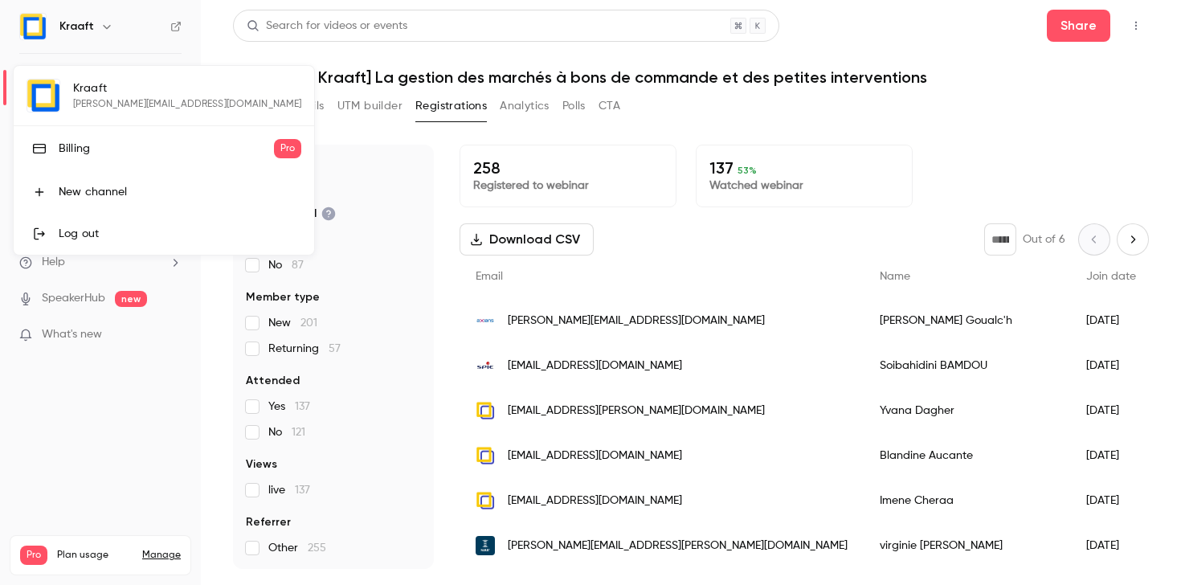
click at [96, 24] on div at bounding box center [590, 292] width 1181 height 585
